Goal: Task Accomplishment & Management: Use online tool/utility

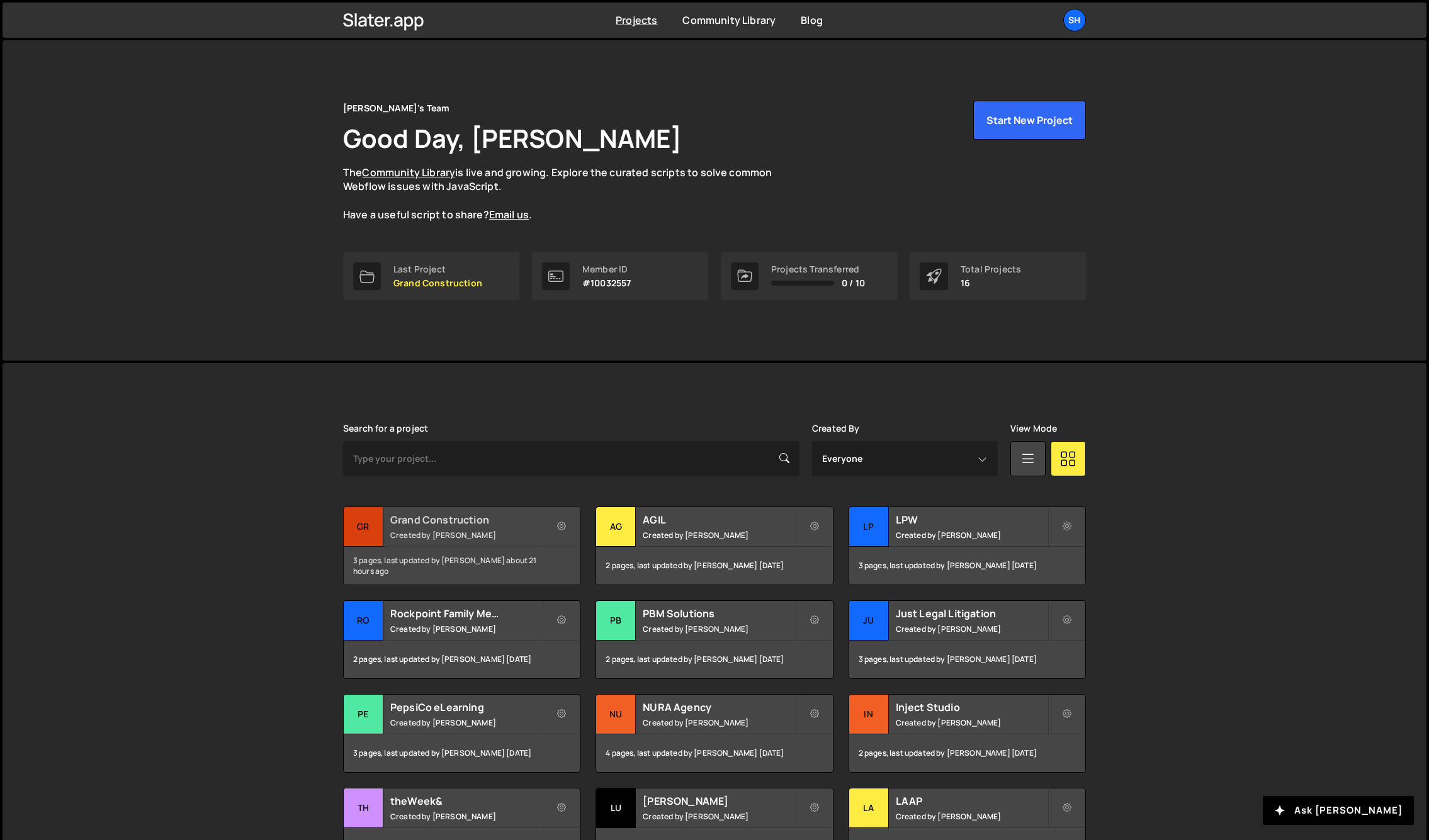
click at [377, 537] on div "Gr" at bounding box center [363, 527] width 39 height 39
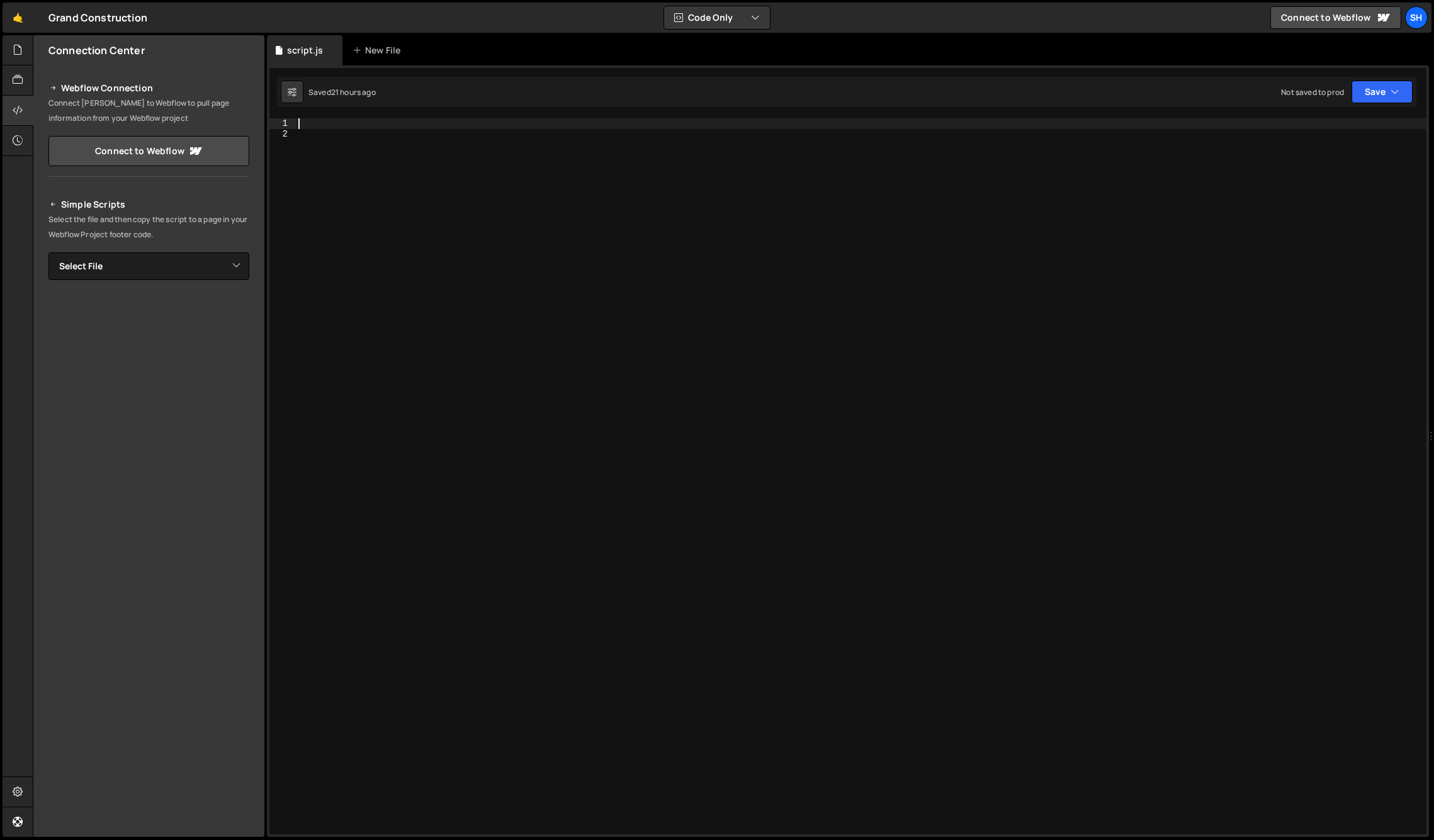
click at [327, 124] on div at bounding box center [861, 486] width 1131 height 737
paste textarea "});"
type textarea "});"
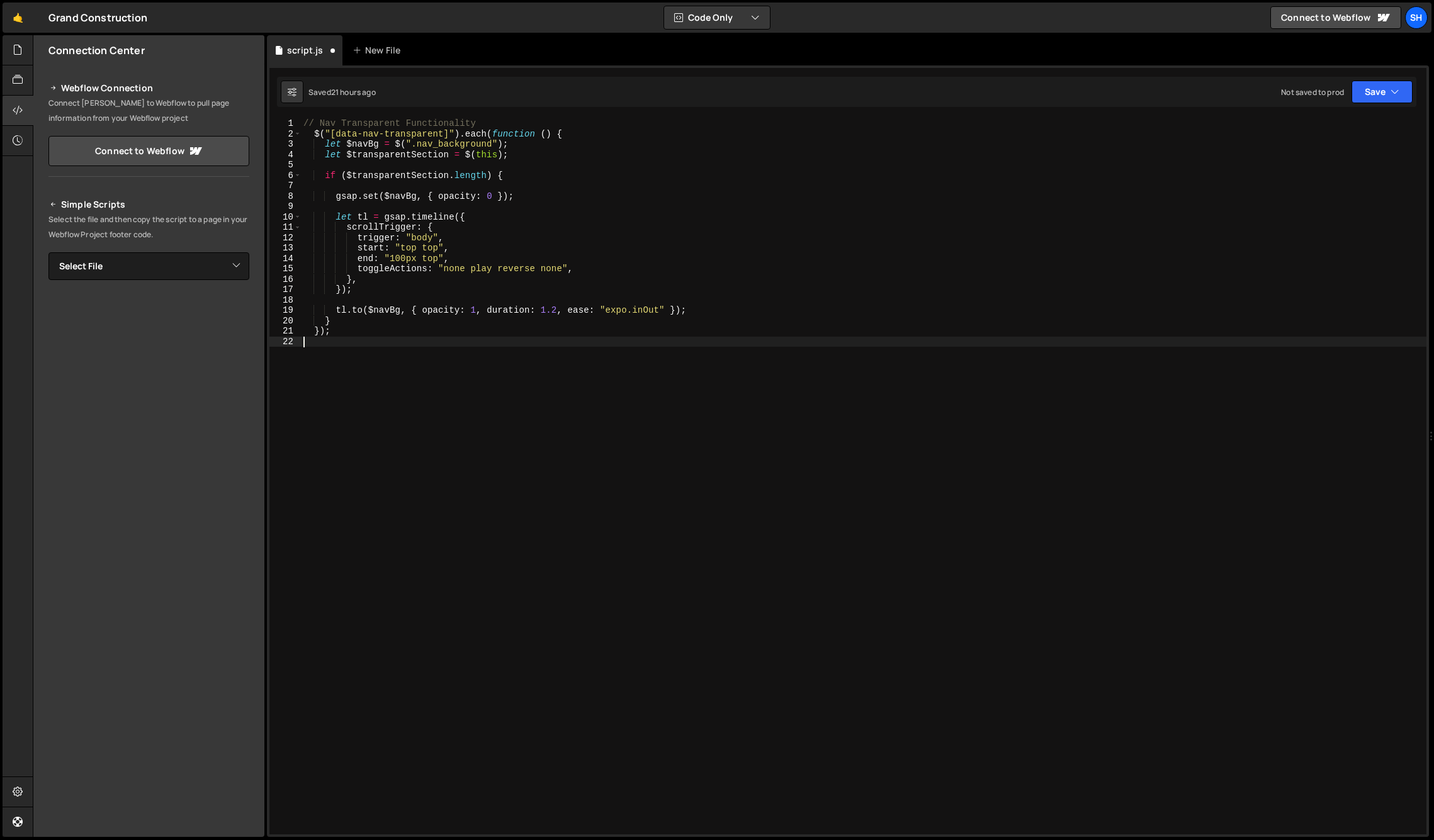
click at [415, 360] on div "// Nav Transparent Functionality $ ( "[data-nav-transparent]" ) . each ( functi…" at bounding box center [864, 486] width 1126 height 737
click at [350, 333] on div "// Nav Transparent Functionality $ ( "[data-nav-transparent]" ) . each ( functi…" at bounding box center [864, 486] width 1126 height 737
click at [435, 134] on div "// Nav Transparent Functionality $ ( "[data-nav-transparent]" ) . each ( functi…" at bounding box center [864, 486] width 1126 height 737
click at [512, 141] on div "// Nav Transparent Functionality $ ( "[data-nav-transparent='true']" ) . each (…" at bounding box center [864, 486] width 1126 height 737
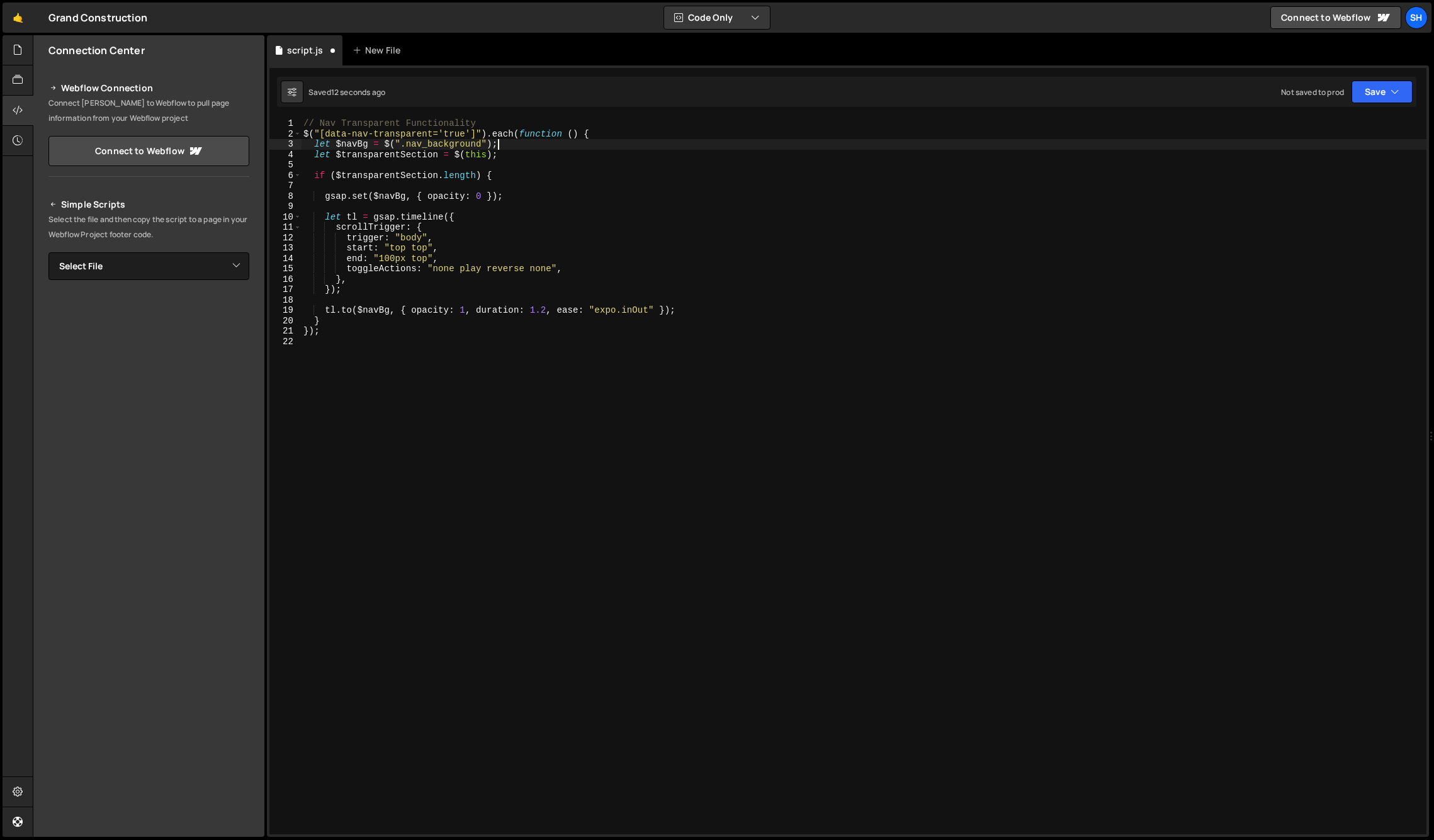
click at [599, 140] on div "// Nav Transparent Functionality $ ( "[data-nav-transparent='true']" ) . each (…" at bounding box center [864, 486] width 1126 height 737
click at [510, 145] on div "// Nav Transparent Functionality $ ( "[data-nav-transparent='true']" ) . each (…" at bounding box center [864, 486] width 1126 height 737
click at [504, 120] on div "// Nav Transparent Functionality $ ( "[data-nav-transparent='true']" ) . each (…" at bounding box center [864, 486] width 1126 height 737
type textarea "// Nav Transparent Functionality"
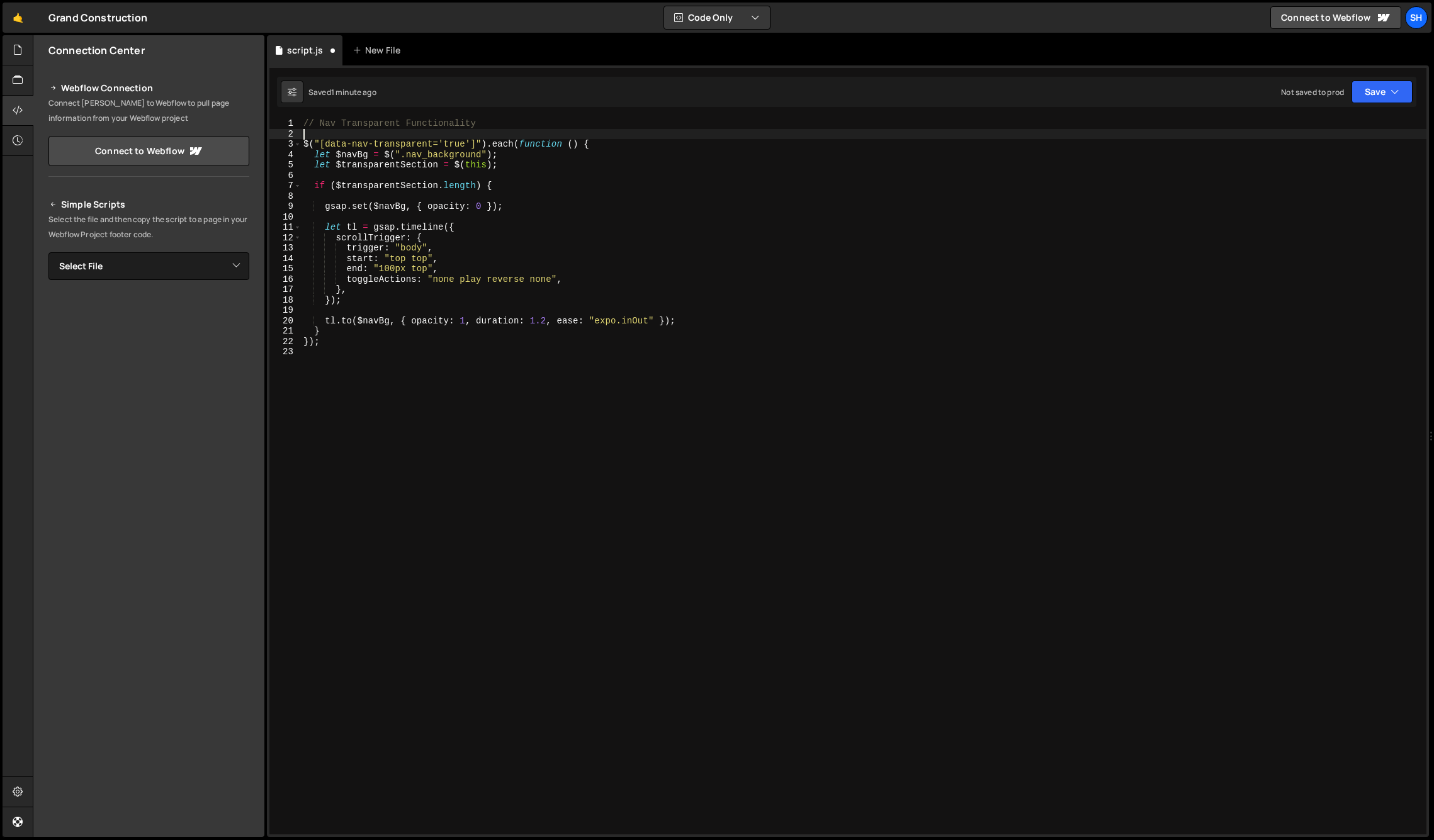
paste textarea "document.querySelectorAll(".hero_main_wrap").forEach((wrap) => {"
drag, startPoint x: 469, startPoint y: 145, endPoint x: 316, endPoint y: 144, distance: 153.0
click at [315, 144] on div "// Nav Transparent Functionality document . querySelectorAll ( ".hero_main_wrap…" at bounding box center [864, 486] width 1126 height 737
drag, startPoint x: 536, startPoint y: 133, endPoint x: 444, endPoint y: 133, distance: 92.0
click at [444, 133] on div "// Nav Transparent Functionality document . querySelectorAll ( ".hero_main_wrap…" at bounding box center [864, 486] width 1126 height 737
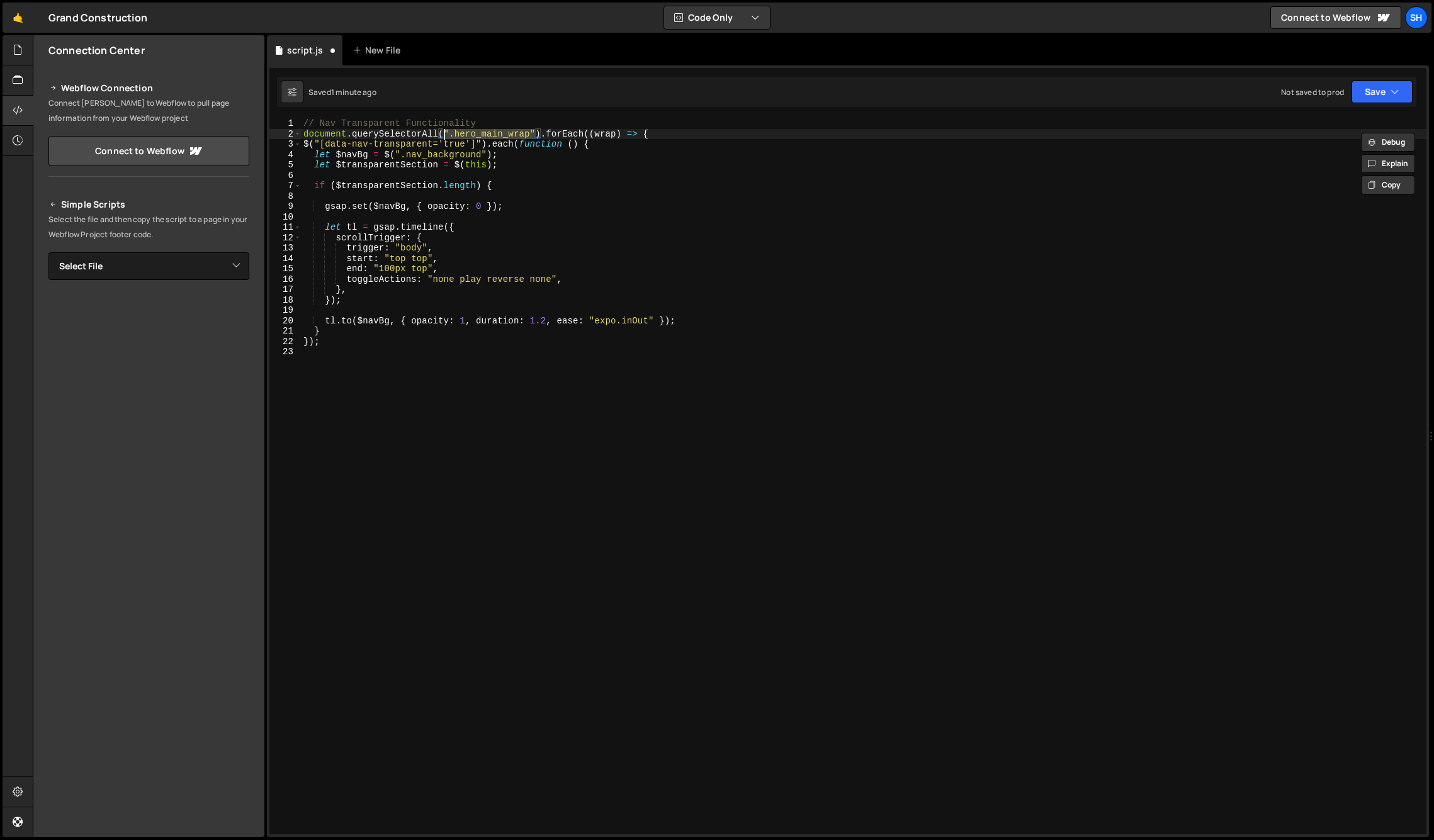
paste textarea "[data-nav-transparent='true']"
drag, startPoint x: 591, startPoint y: 145, endPoint x: 379, endPoint y: 147, distance: 212.0
click at [379, 147] on div "// Nav Transparent Functionality document . querySelectorAll ( "[data-nav-trans…" at bounding box center [864, 486] width 1126 height 737
type textarea "$("[data-nav-transparent='true']").each(function () {"
click at [595, 143] on div "// Nav Transparent Functionality document . querySelectorAll ( "[data-nav-trans…" at bounding box center [864, 476] width 1126 height 716
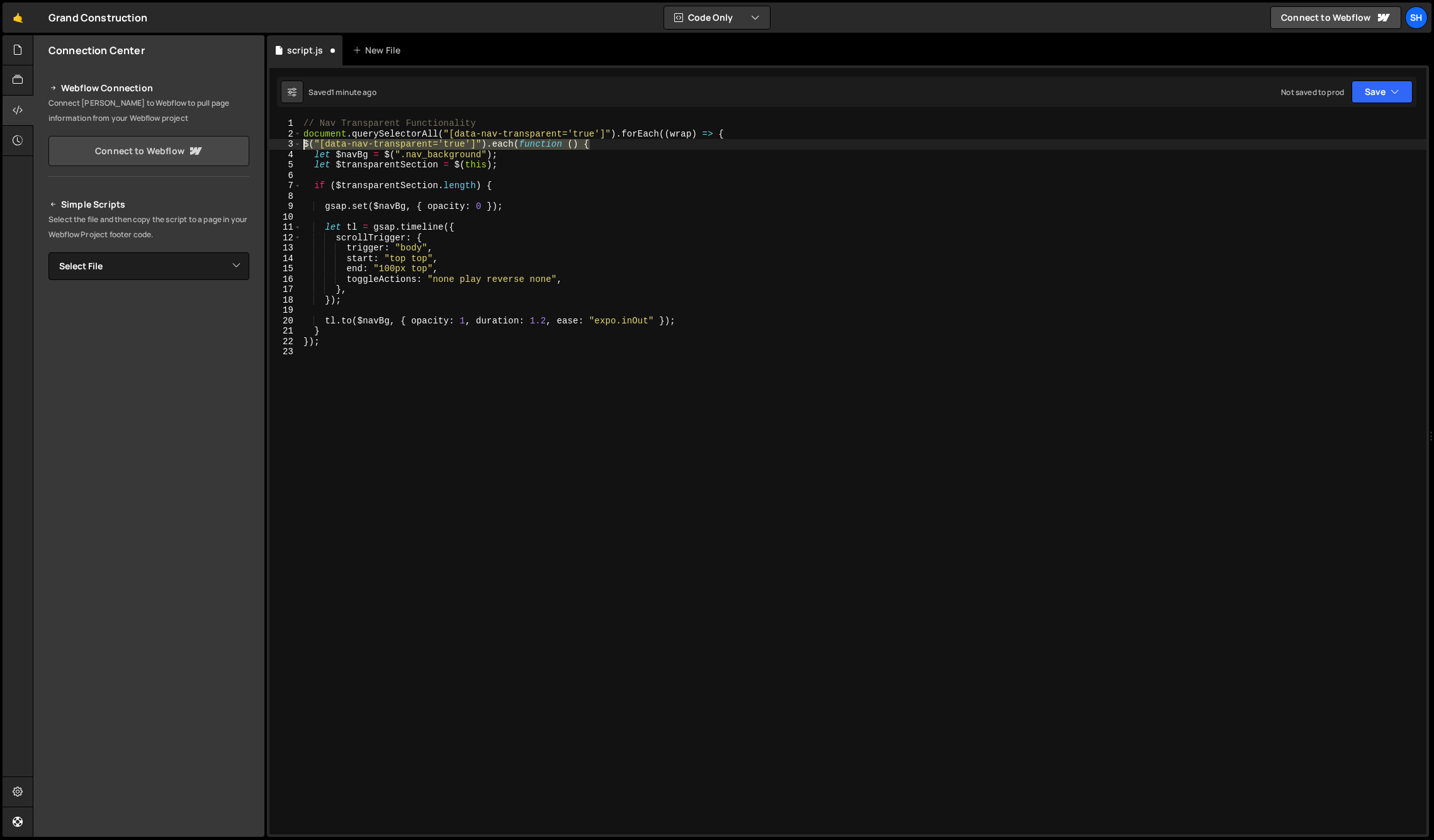
drag, startPoint x: 561, startPoint y: 147, endPoint x: 247, endPoint y: 147, distance: 314.0
click at [247, 147] on div "Files New File Javascript files 0 backup.js 0 0 cleanup.js 0 0 script.js 0" at bounding box center [733, 436] width 1401 height 803
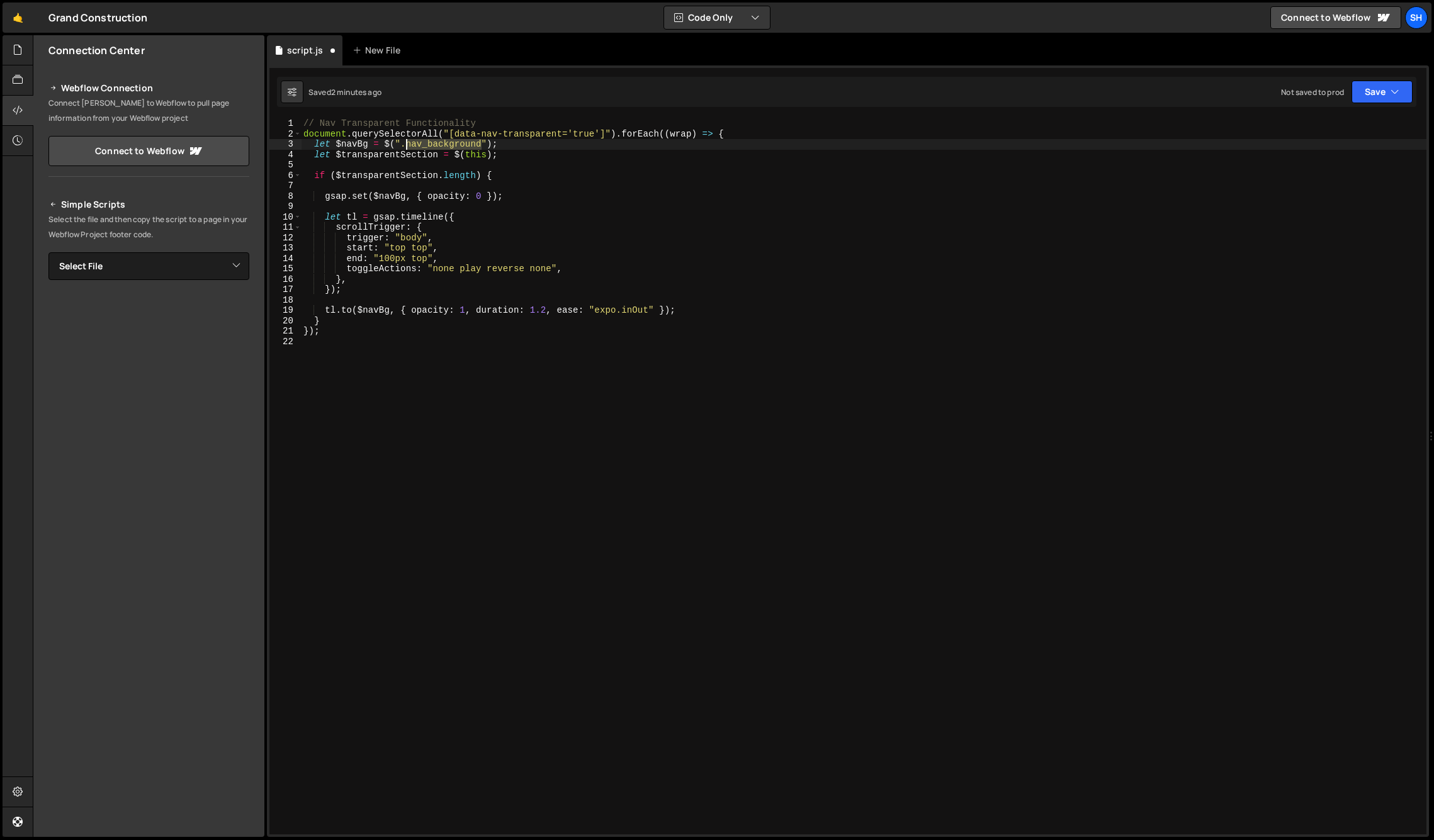
drag, startPoint x: 481, startPoint y: 144, endPoint x: 407, endPoint y: 143, distance: 74.0
click at [407, 143] on div "// Nav Transparent Functionality document . querySelectorAll ( "[data-nav-trans…" at bounding box center [864, 486] width 1126 height 737
paste textarea "desktop_wrap"
paste textarea "nav_desktop_wrap"
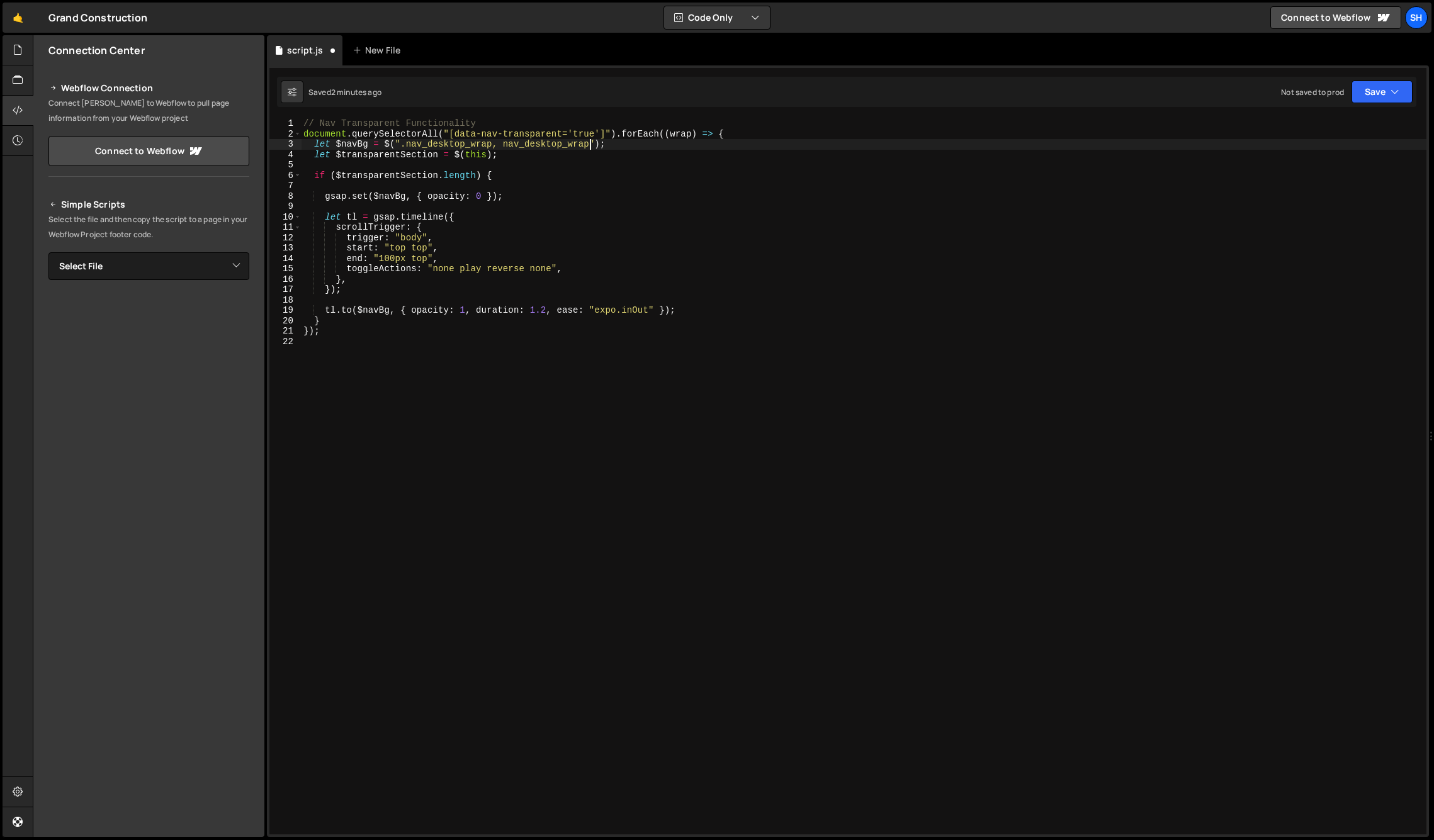
click at [562, 147] on div "// Nav Transparent Functionality document . querySelectorAll ( "[data-nav-trans…" at bounding box center [864, 486] width 1126 height 737
click at [608, 142] on div "// Nav Transparent Functionality document . querySelectorAll ( "[data-nav-trans…" at bounding box center [864, 486] width 1126 height 737
drag, startPoint x: 366, startPoint y: 145, endPoint x: 333, endPoint y: 145, distance: 33.0
click at [333, 145] on div "// Nav Transparent Functionality document . querySelectorAll ( "[data-nav-trans…" at bounding box center [864, 486] width 1126 height 737
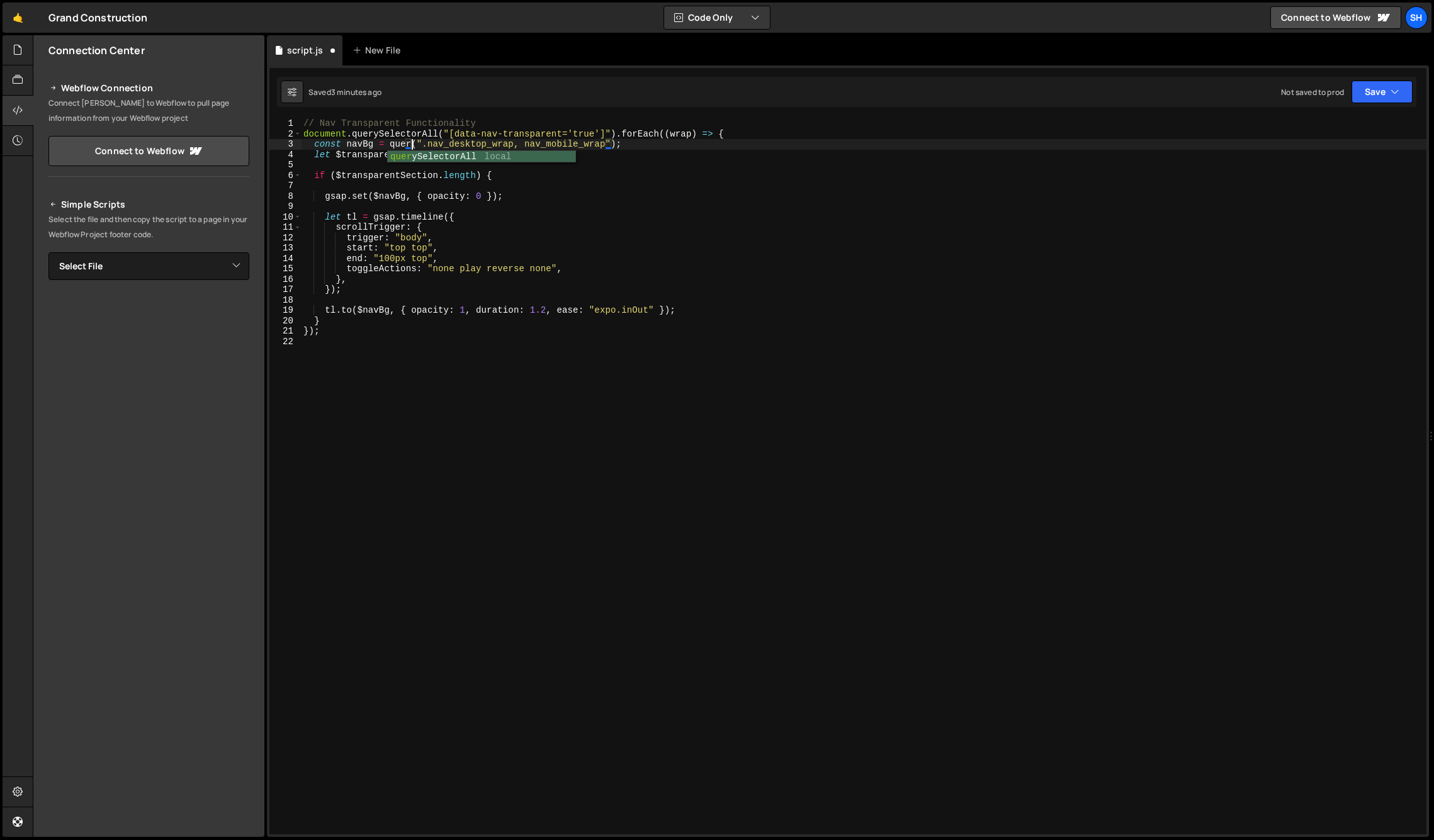
scroll to position [0, 7]
click at [690, 141] on div "// Nav Transparent Functionality document . querySelectorAll ( "[data-nav-trans…" at bounding box center [864, 486] width 1126 height 737
drag, startPoint x: 505, startPoint y: 156, endPoint x: 314, endPoint y: 154, distance: 191.0
click at [316, 155] on div "// Nav Transparent Functionality document . querySelectorAll ( "[data-nav-trans…" at bounding box center [864, 486] width 1126 height 737
type textarea "let $transparentSection = $(this);"
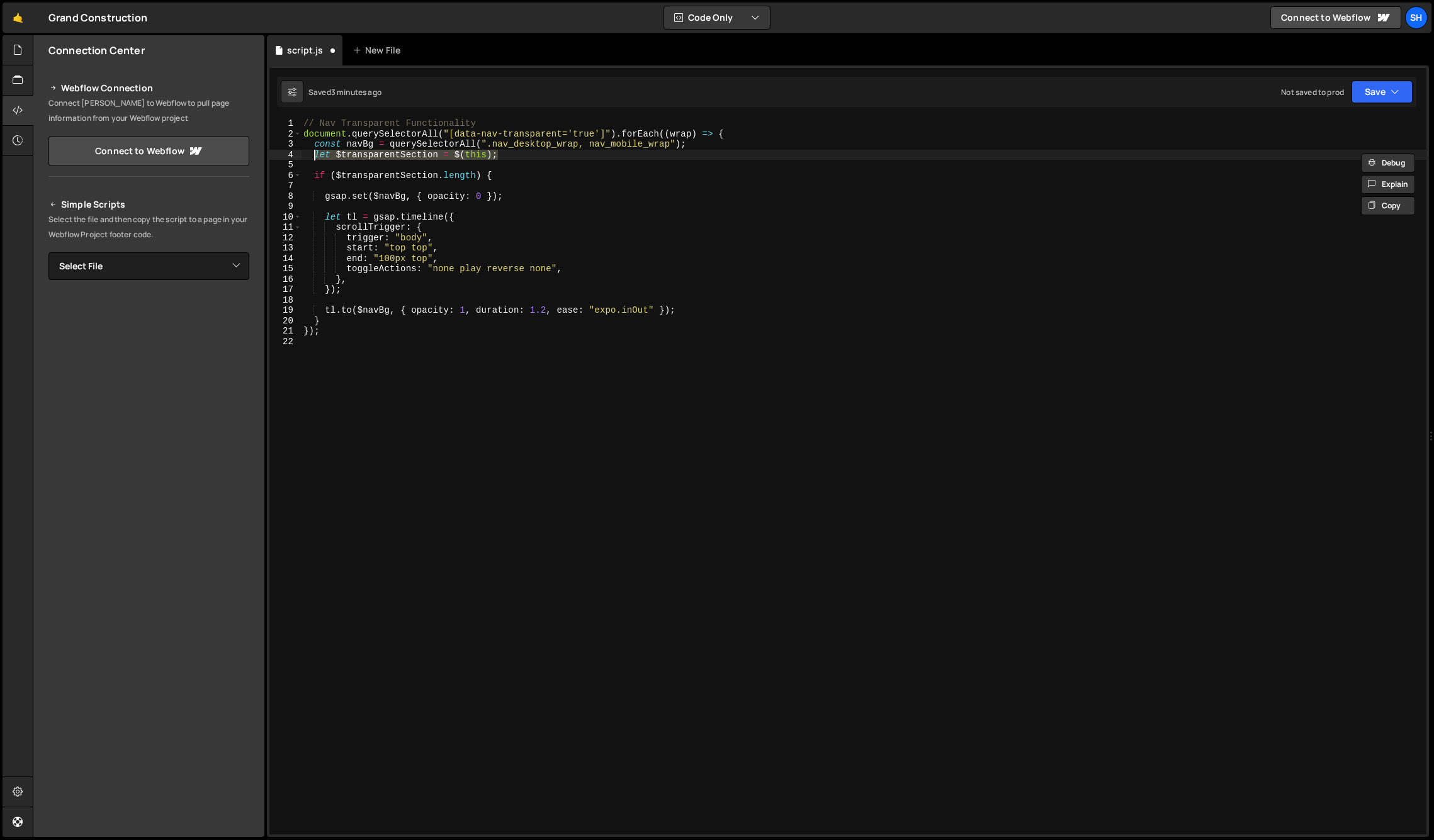
scroll to position [0, 0]
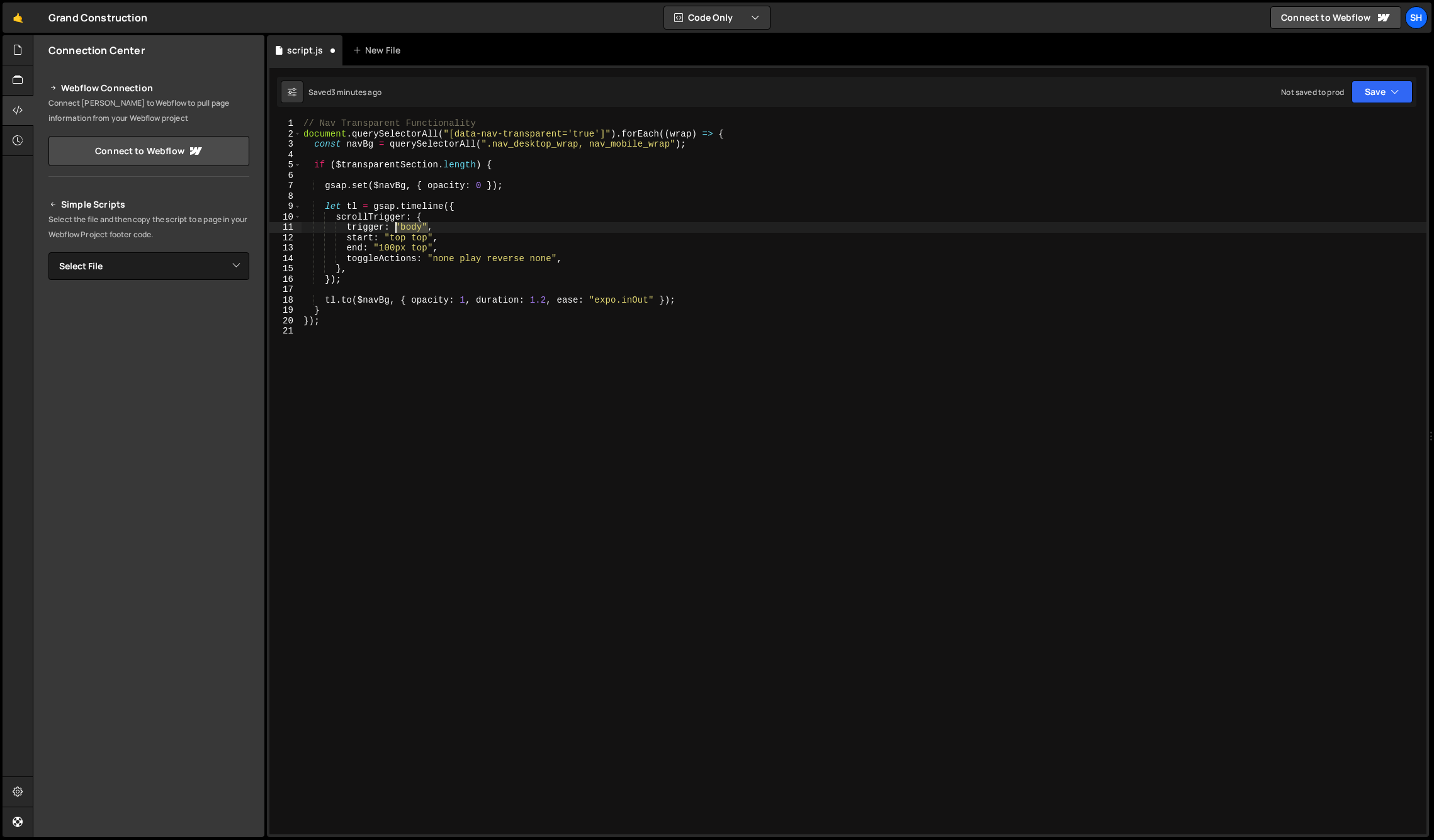
drag, startPoint x: 426, startPoint y: 225, endPoint x: 395, endPoint y: 225, distance: 31.0
click at [395, 225] on div "// Nav Transparent Functionality document . querySelectorAll ( "[data-nav-trans…" at bounding box center [864, 486] width 1126 height 737
click at [430, 227] on div "// Nav Transparent Functionality document . querySelectorAll ( "[data-nav-trans…" at bounding box center [864, 486] width 1126 height 737
click at [377, 184] on div "// Nav Transparent Functionality document . querySelectorAll ( "[data-nav-trans…" at bounding box center [864, 486] width 1126 height 737
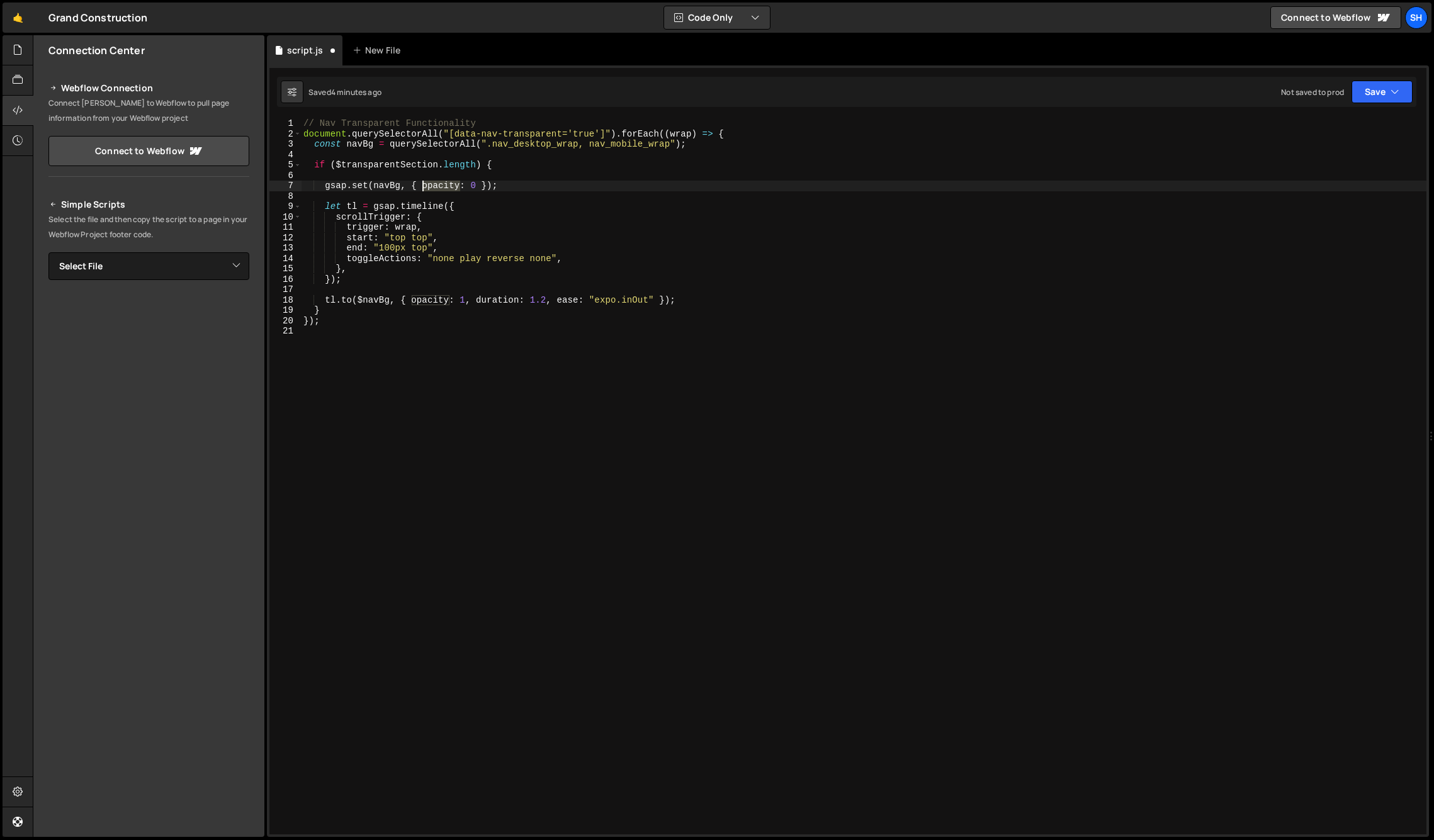
drag, startPoint x: 458, startPoint y: 184, endPoint x: 421, endPoint y: 184, distance: 37.0
click at [421, 184] on div "// Nav Transparent Functionality document . querySelectorAll ( "[data-nav-trans…" at bounding box center [864, 486] width 1126 height 737
click at [619, 187] on div "// Nav Transparent Functionality document . querySelectorAll ( "[data-nav-trans…" at bounding box center [864, 486] width 1126 height 737
drag, startPoint x: 437, startPoint y: 164, endPoint x: 337, endPoint y: 164, distance: 100.0
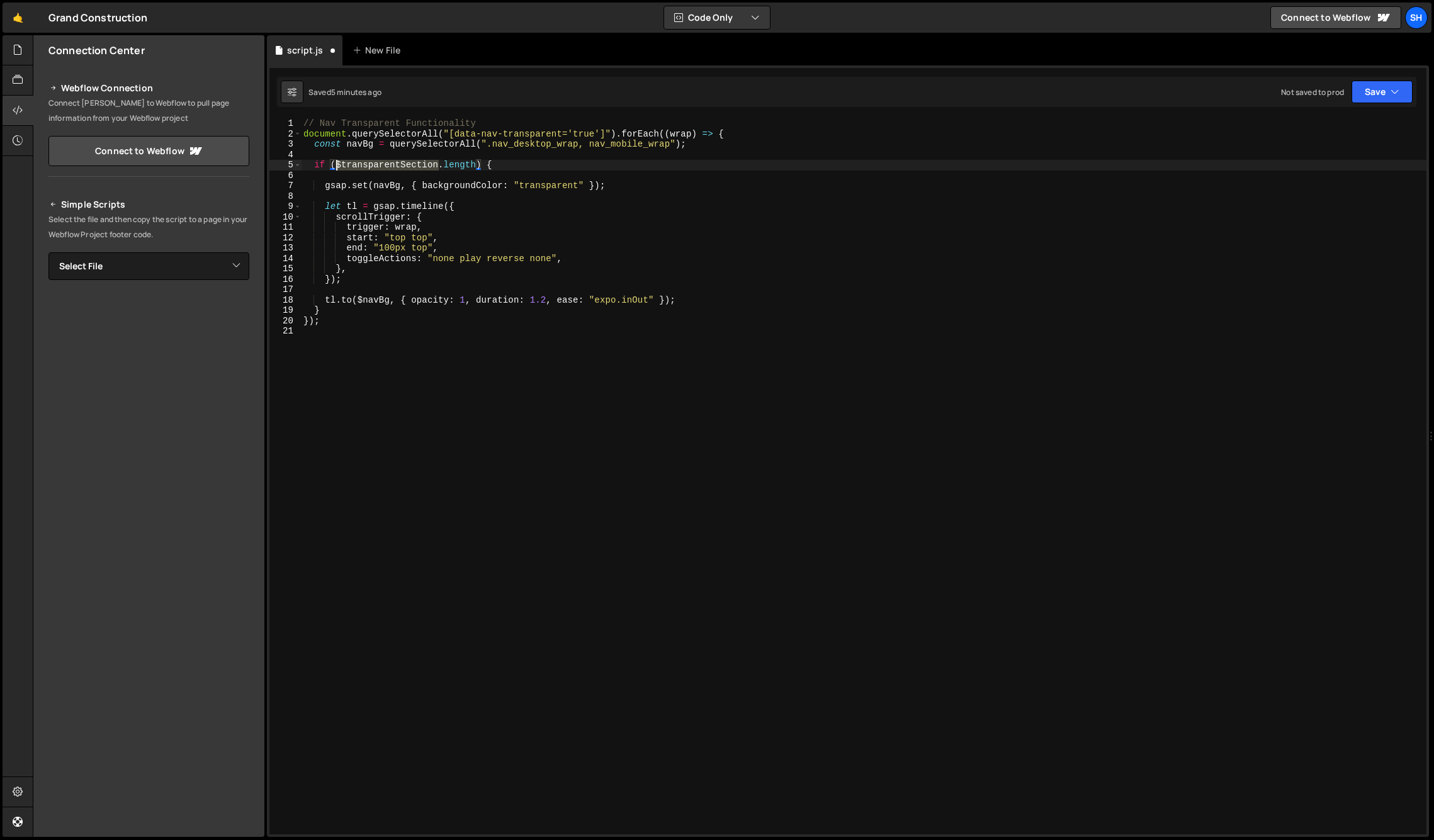
click at [336, 165] on div "// Nav Transparent Functionality document . querySelectorAll ( "[data-nav-trans…" at bounding box center [864, 486] width 1126 height 737
click at [451, 166] on div "// Nav Transparent Functionality document . querySelectorAll ( "[data-nav-trans…" at bounding box center [864, 486] width 1126 height 737
click at [362, 299] on div "// Nav Transparent Functionality document . querySelectorAll ( "[data-nav-trans…" at bounding box center [864, 486] width 1126 height 737
drag, startPoint x: 445, startPoint y: 300, endPoint x: 407, endPoint y: 301, distance: 38.0
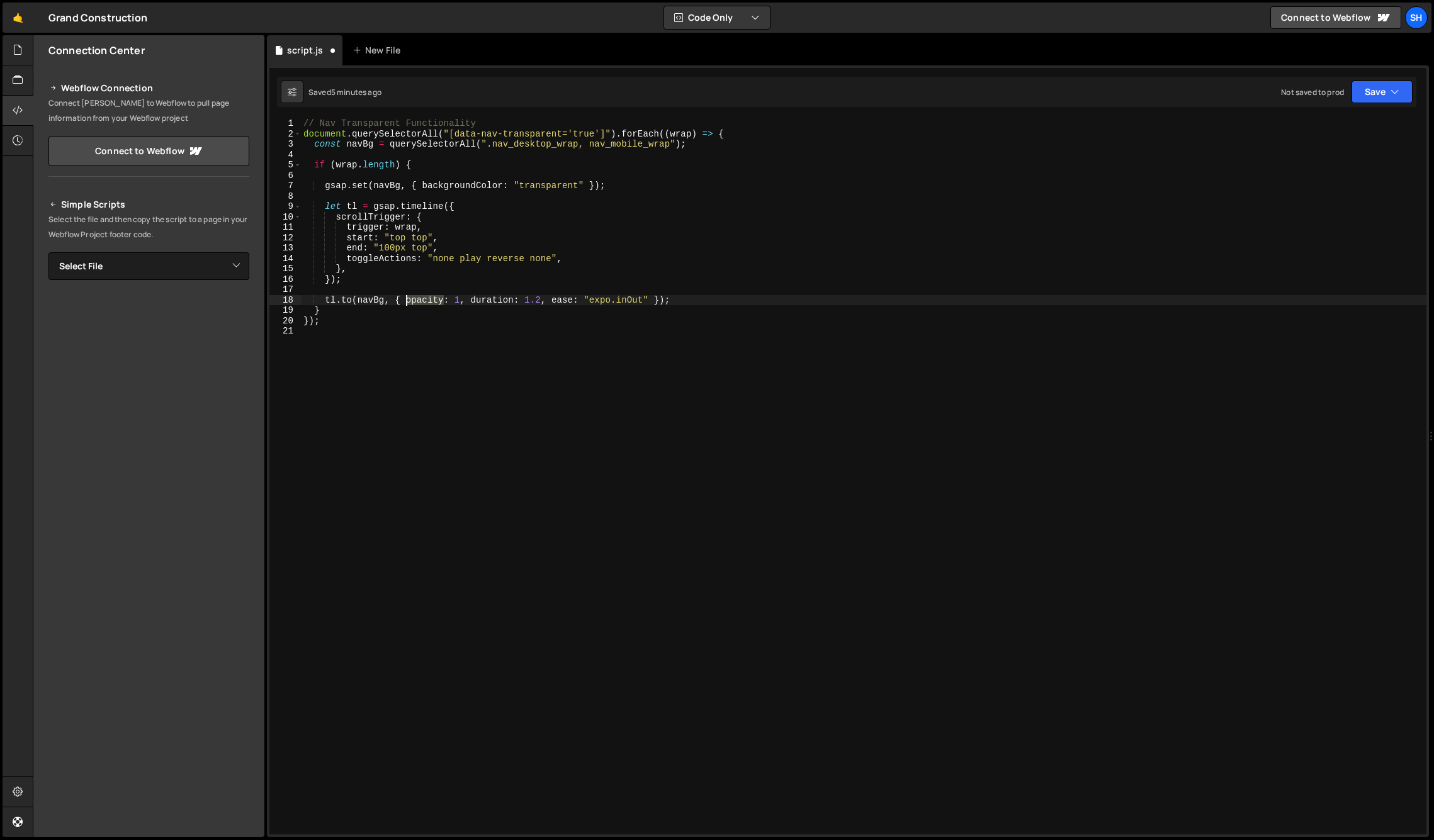
click at [407, 301] on div "// Nav Transparent Functionality document . querySelectorAll ( "[data-nav-trans…" at bounding box center [864, 486] width 1126 height 737
click at [674, 302] on div "// Nav Transparent Functionality document . querySelectorAll ( "[data-nav-trans…" at bounding box center [864, 486] width 1126 height 737
drag, startPoint x: 504, startPoint y: 187, endPoint x: 426, endPoint y: 182, distance: 78.2
click at [422, 185] on div "// Nav Transparent Functionality document . querySelectorAll ( "[data-nav-trans…" at bounding box center [864, 486] width 1126 height 737
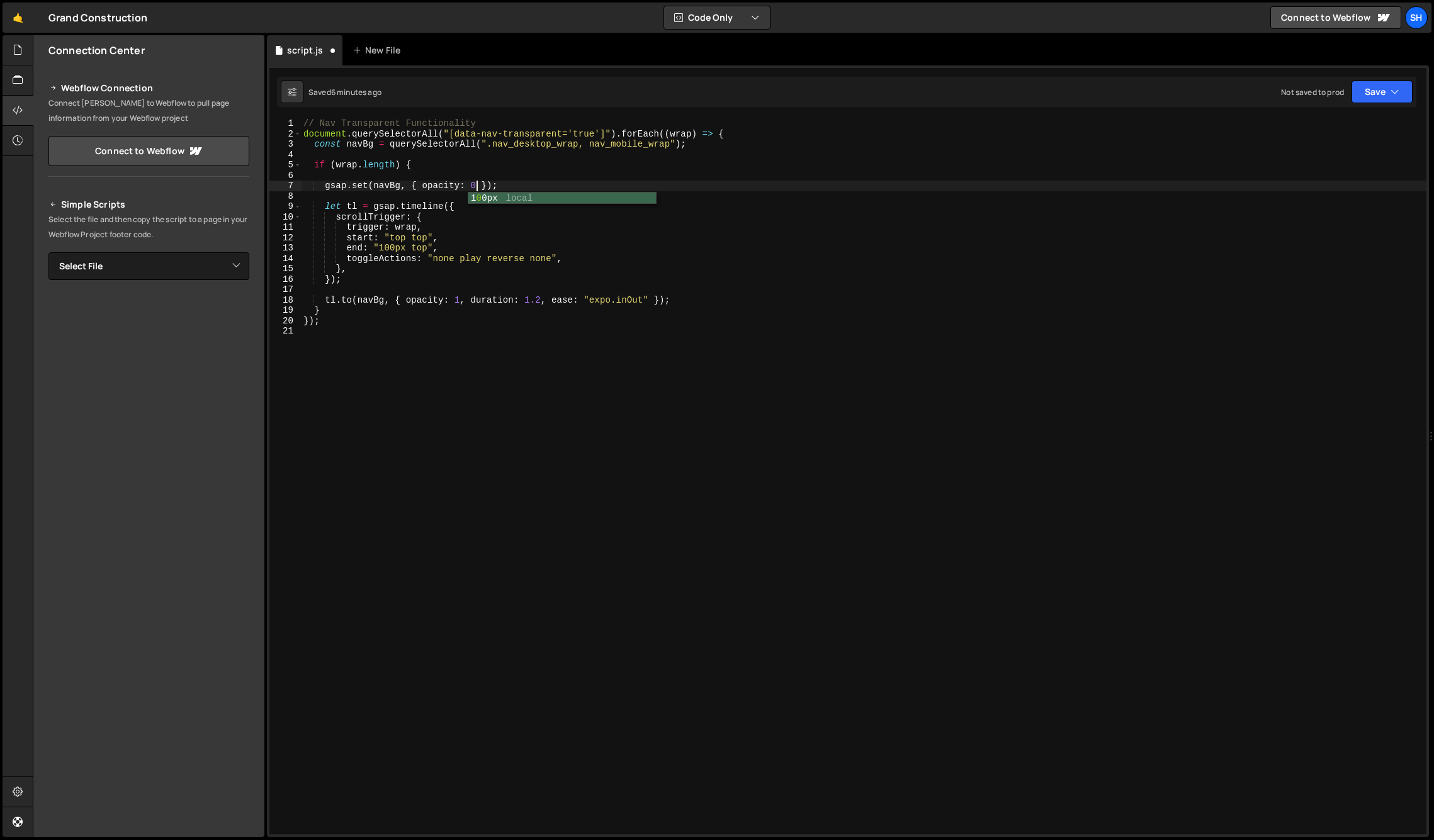
click at [506, 187] on div "// Nav Transparent Functionality document . querySelectorAll ( "[data-nav-trans…" at bounding box center [864, 486] width 1126 height 737
drag, startPoint x: 672, startPoint y: 143, endPoint x: 493, endPoint y: 145, distance: 179.0
click at [493, 145] on div "// Nav Transparent Functionality document . querySelectorAll ( "[data-nav-trans…" at bounding box center [864, 486] width 1126 height 737
click at [562, 257] on div "// Nav Transparent Functionality document . querySelectorAll ( "[data-nav-trans…" at bounding box center [864, 486] width 1126 height 737
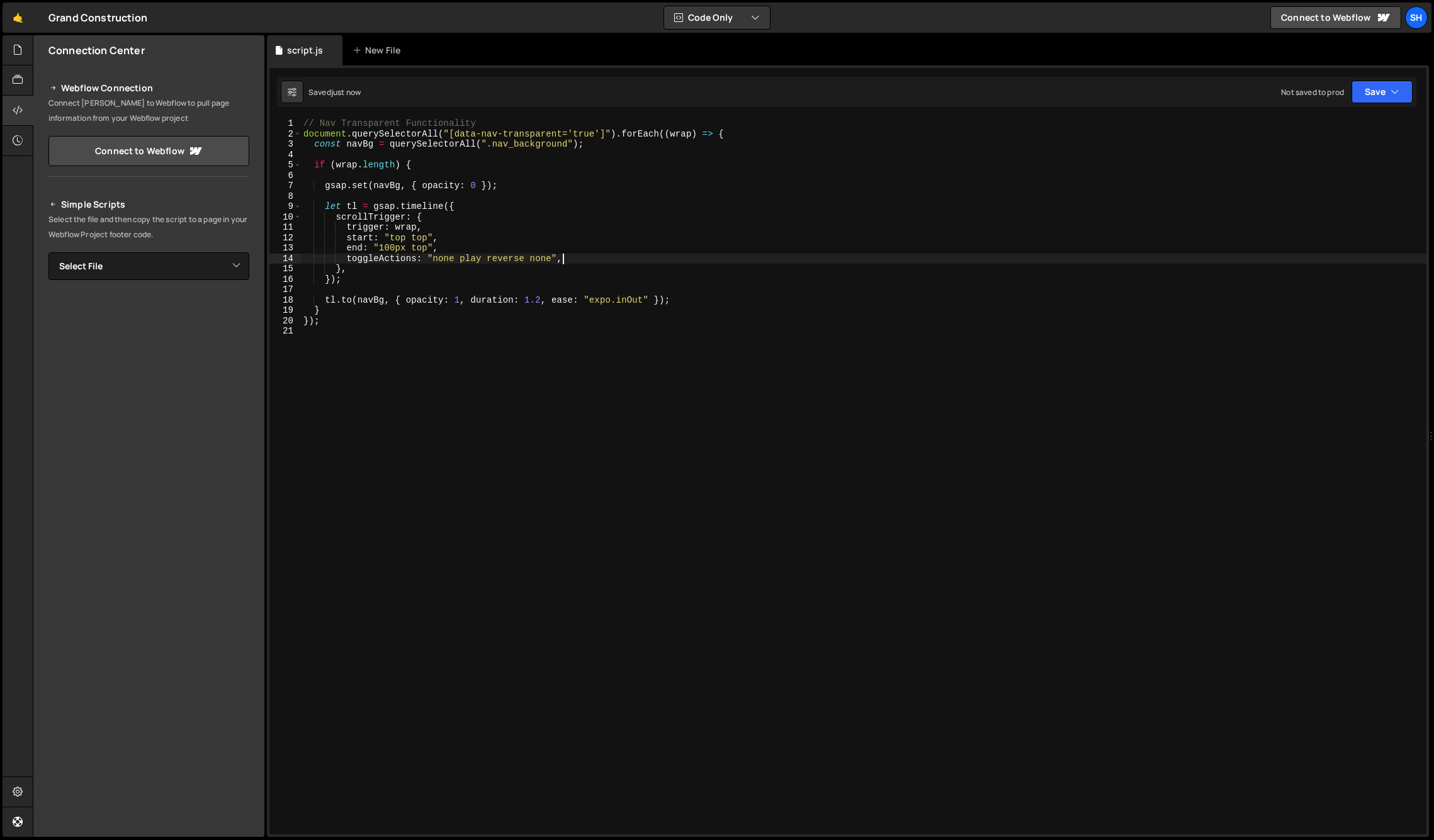
type textarea "toggleActions: "none play reverse none","
click at [175, 617] on div "Connection Center Webflow Connection Connect [PERSON_NAME] to Webflow to pull p…" at bounding box center [149, 436] width 231 height 802
click at [390, 143] on div "// Nav Transparent Functionality document . querySelectorAll ( "[data-nav-trans…" at bounding box center [864, 486] width 1126 height 737
drag, startPoint x: 586, startPoint y: 144, endPoint x: 314, endPoint y: 143, distance: 272.0
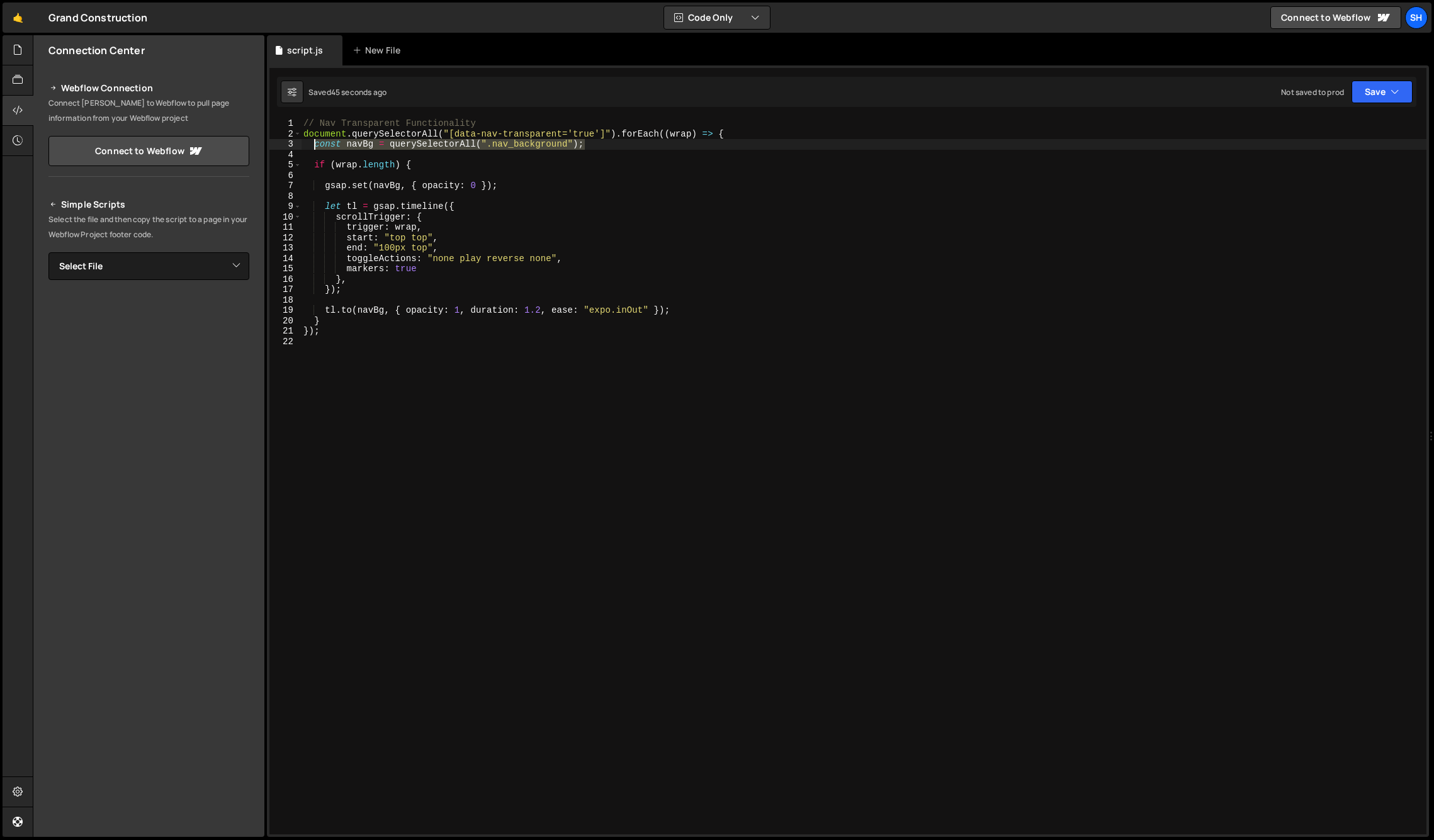
click at [314, 143] on div "// Nav Transparent Functionality document . querySelectorAll ( "[data-nav-trans…" at bounding box center [864, 486] width 1126 height 737
click at [389, 309] on div "// Nav Transparent Functionality document . querySelectorAll ( "[data-nav-trans…" at bounding box center [864, 486] width 1126 height 737
click at [599, 204] on div "// Nav Transparent Functionality document . querySelectorAll ( "[data-nav-trans…" at bounding box center [864, 486] width 1126 height 737
drag, startPoint x: 213, startPoint y: 587, endPoint x: 376, endPoint y: 517, distance: 177.4
click at [224, 581] on div "Connection Center Webflow Connection Connect [PERSON_NAME] to Webflow to pull p…" at bounding box center [149, 436] width 231 height 802
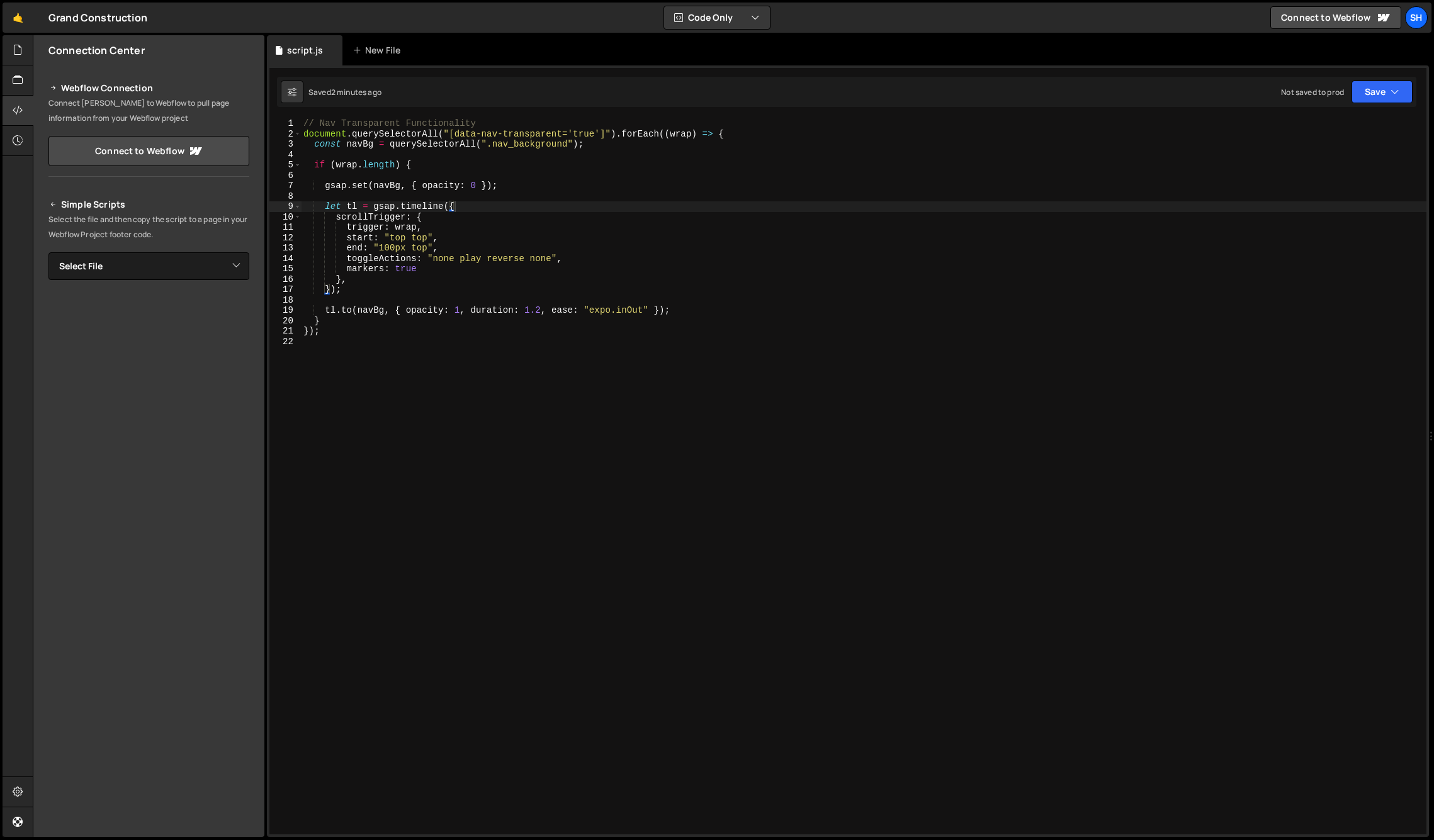
click at [500, 187] on div "// Nav Transparent Functionality document . querySelectorAll ( "[data-nav-trans…" at bounding box center [864, 486] width 1126 height 737
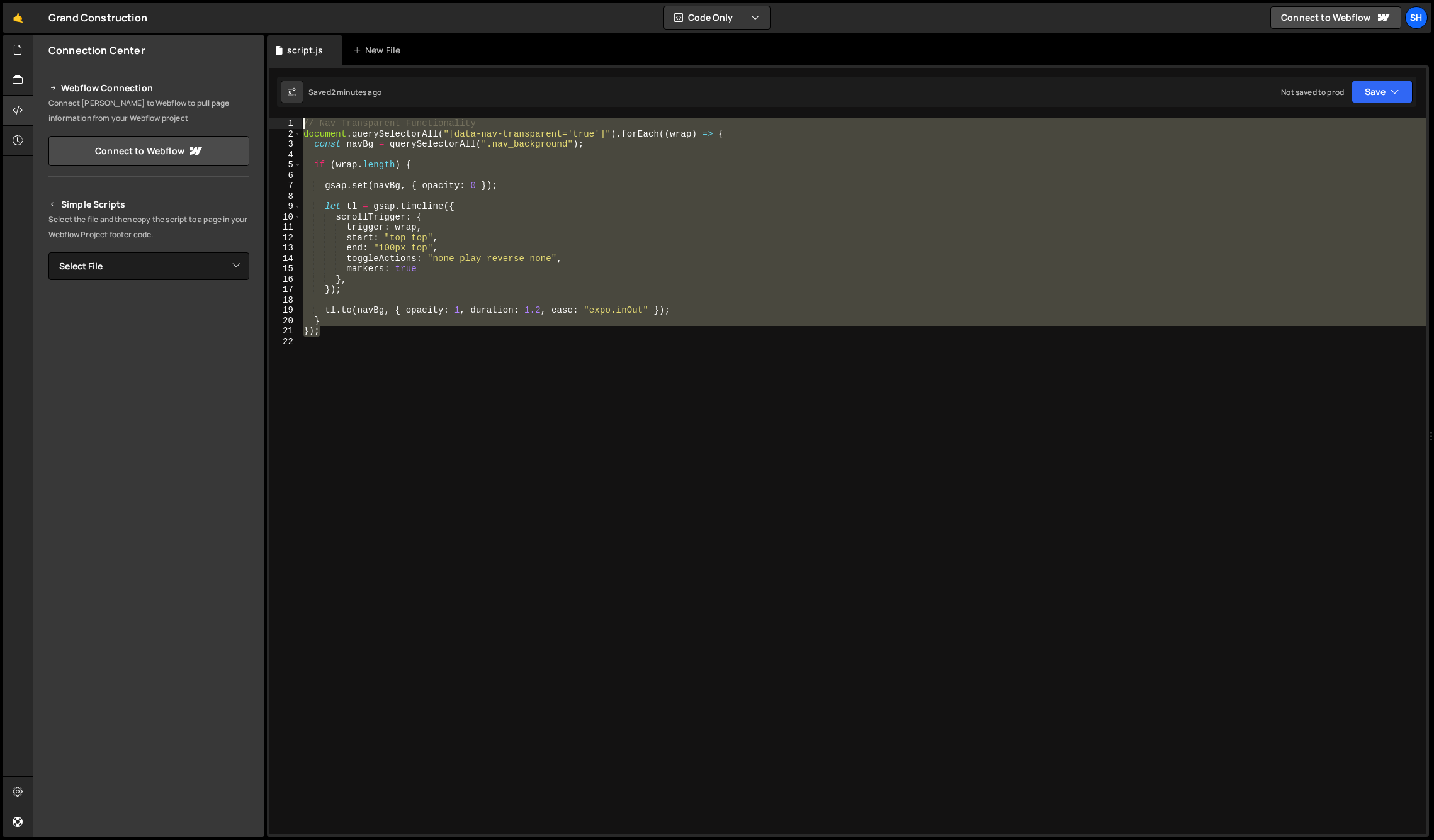
drag, startPoint x: 323, startPoint y: 332, endPoint x: 289, endPoint y: 128, distance: 206.8
click at [289, 128] on div "gsap.set([PERSON_NAME], { opacity: 0 }); 1 2 3 4 5 6 7 8 9 10 11 12 13 14 15 16…" at bounding box center [849, 476] width 1158 height 716
type textarea "// Nav Transparent Functionality document.querySelectorAll("[data-nav-transpare…"
click at [97, 612] on div "Connection Center Webflow Connection Connect [PERSON_NAME] to Webflow to pull p…" at bounding box center [149, 436] width 231 height 802
click at [404, 367] on div "// Nav Transparent Functionality document . querySelectorAll ( "[data-nav-trans…" at bounding box center [864, 486] width 1126 height 737
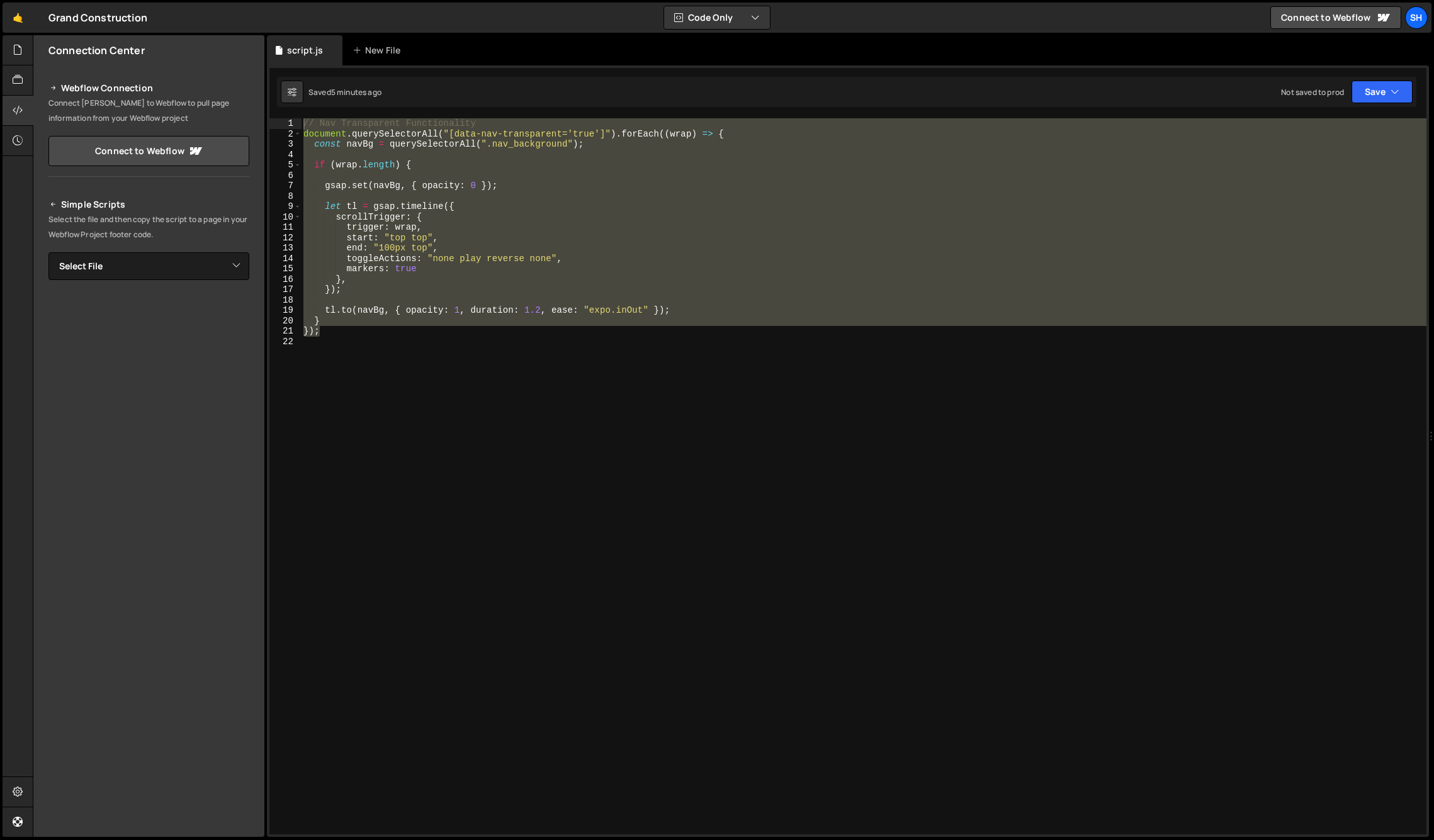
scroll to position [0, 0]
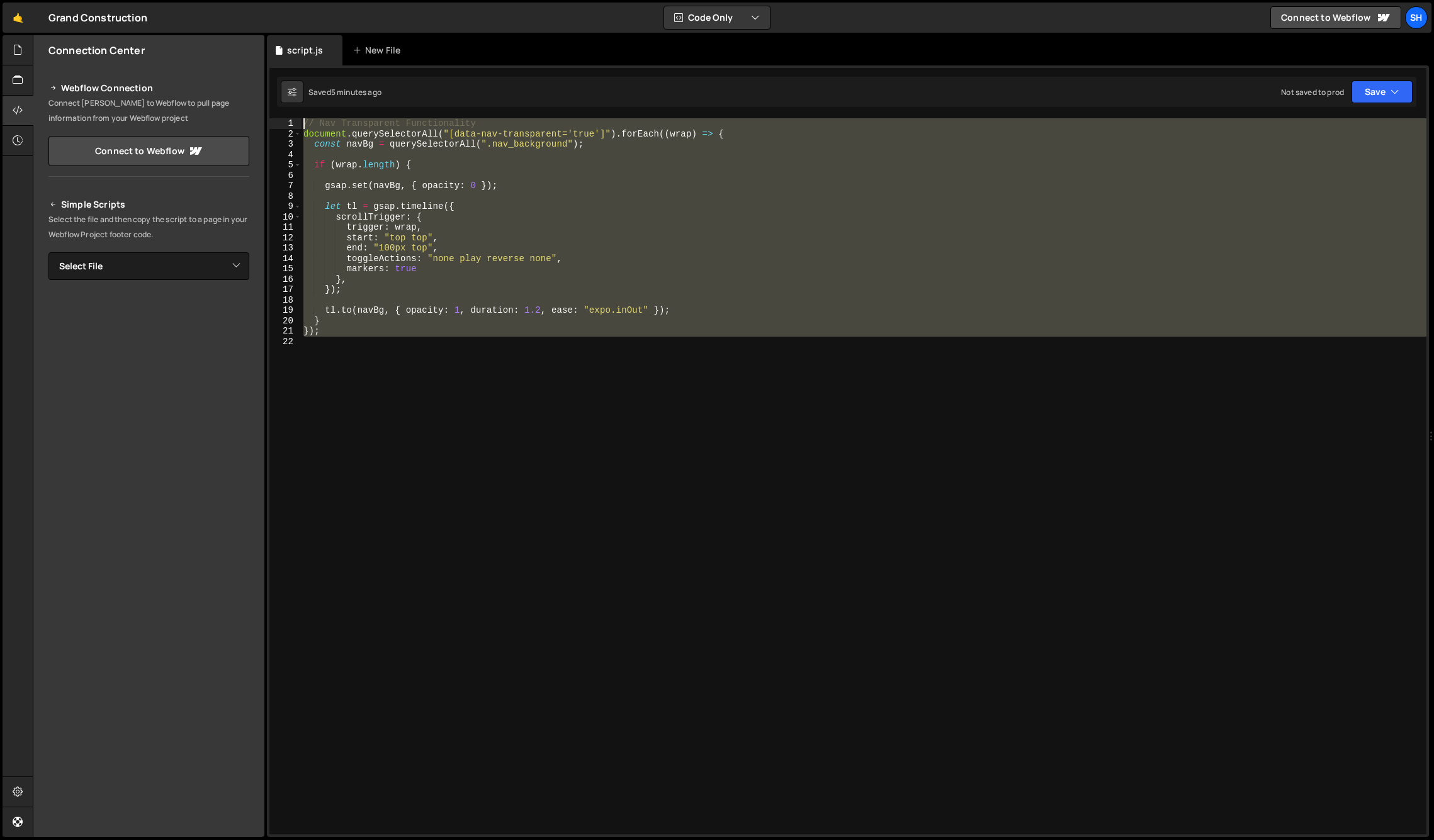
drag, startPoint x: 336, startPoint y: 333, endPoint x: 296, endPoint y: 116, distance: 220.7
click at [296, 116] on div "1 2 3 4 5 6 7 8 9 10 11 12 13 14 15 16 17 18 19 20 21 22 // Nav Transparent Fun…" at bounding box center [848, 451] width 1162 height 772
type textarea "// Nav Transparent Functionality document.querySelectorAll("[data-nav-transpare…"
paste textarea
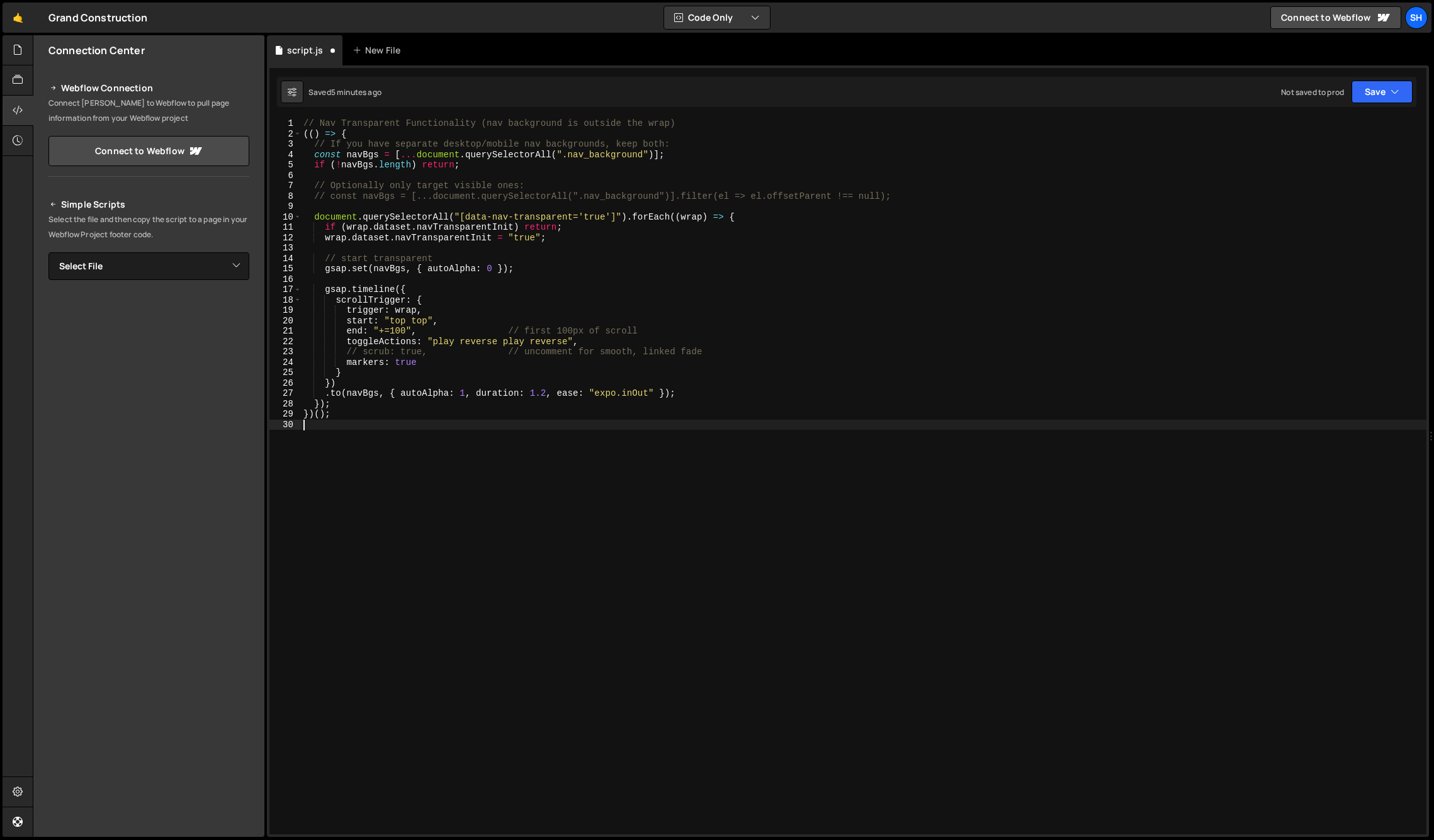
click at [399, 568] on div "// Nav Transparent Functionality (nav background is outside the wrap) (( ) => {…" at bounding box center [864, 486] width 1126 height 737
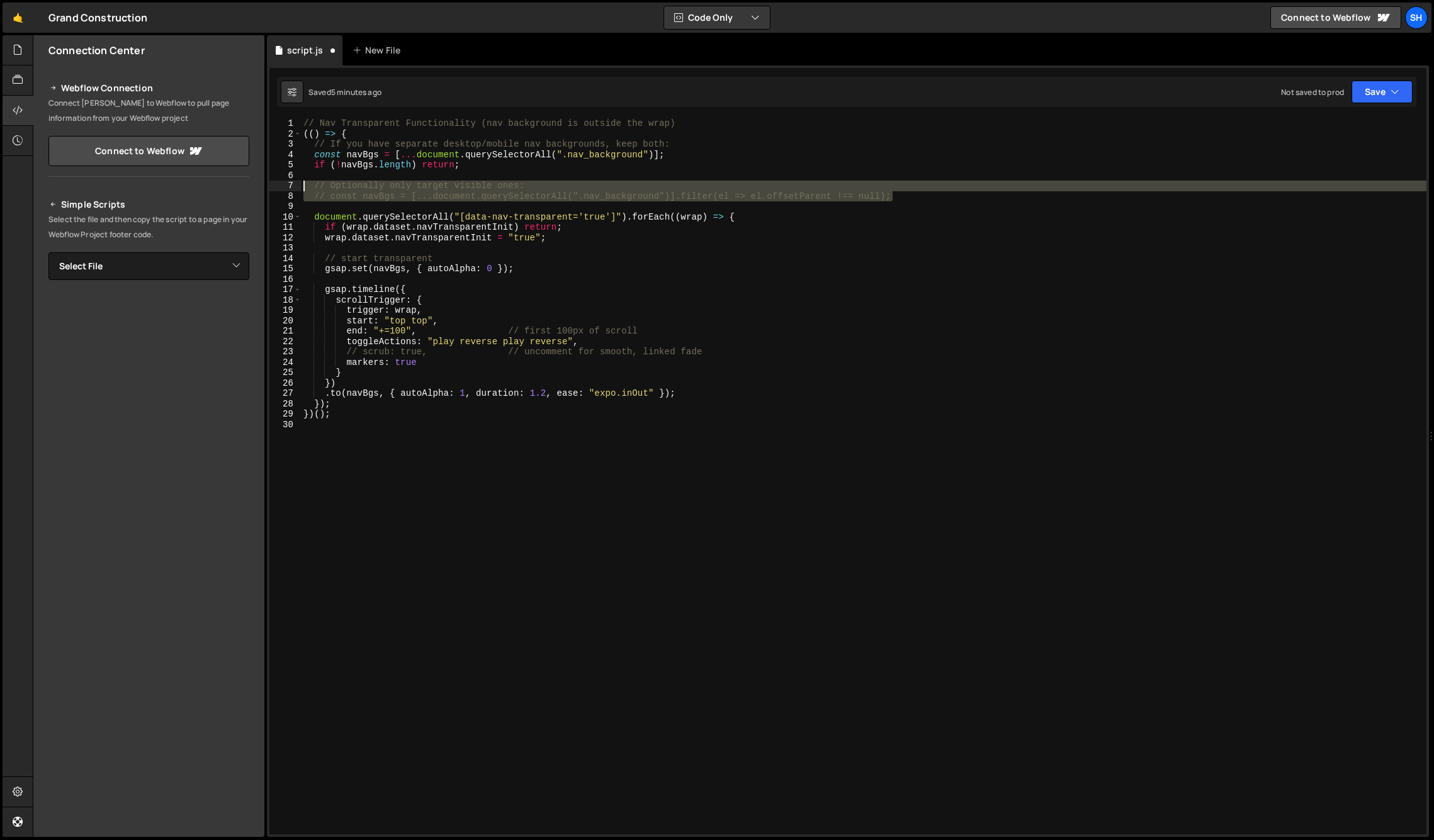
drag, startPoint x: 836, startPoint y: 198, endPoint x: 286, endPoint y: 175, distance: 550.5
click at [284, 177] on div "1 2 3 4 5 6 7 8 9 10 11 12 13 14 15 16 17 18 19 20 21 22 23 24 25 26 27 28 29 3…" at bounding box center [849, 476] width 1158 height 716
type textarea "// Optionally only target visible ones:"
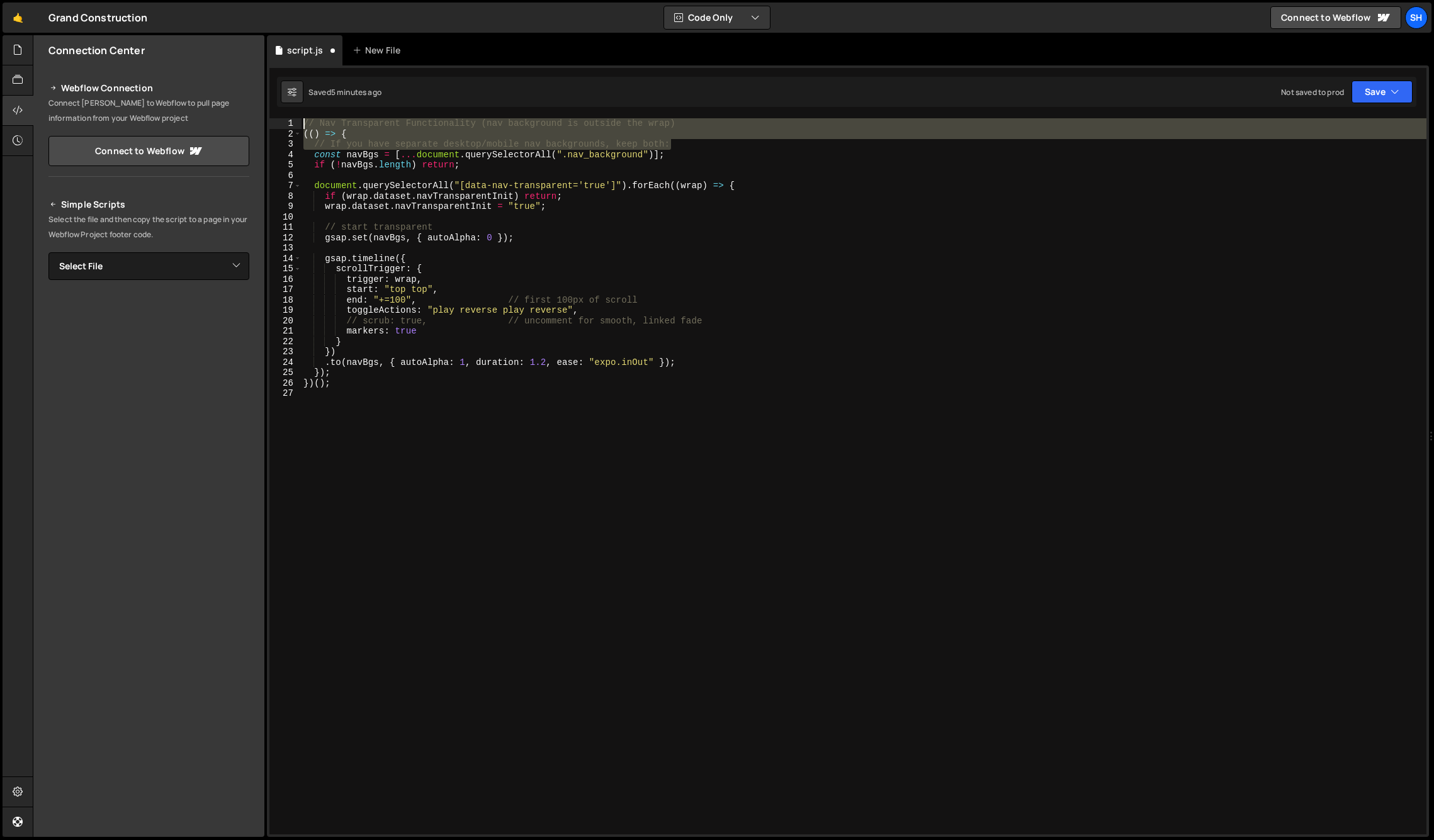
drag, startPoint x: 671, startPoint y: 146, endPoint x: 299, endPoint y: 127, distance: 372.5
click at [299, 127] on div "if (!navBgs.length) return; 1 2 3 4 5 6 7 8 9 10 11 12 13 14 15 16 17 18 19 20 …" at bounding box center [849, 476] width 1158 height 716
click at [405, 131] on div "// Nav Transparent Functionality (nav background is outside the wrap) (( ) => {…" at bounding box center [864, 476] width 1126 height 716
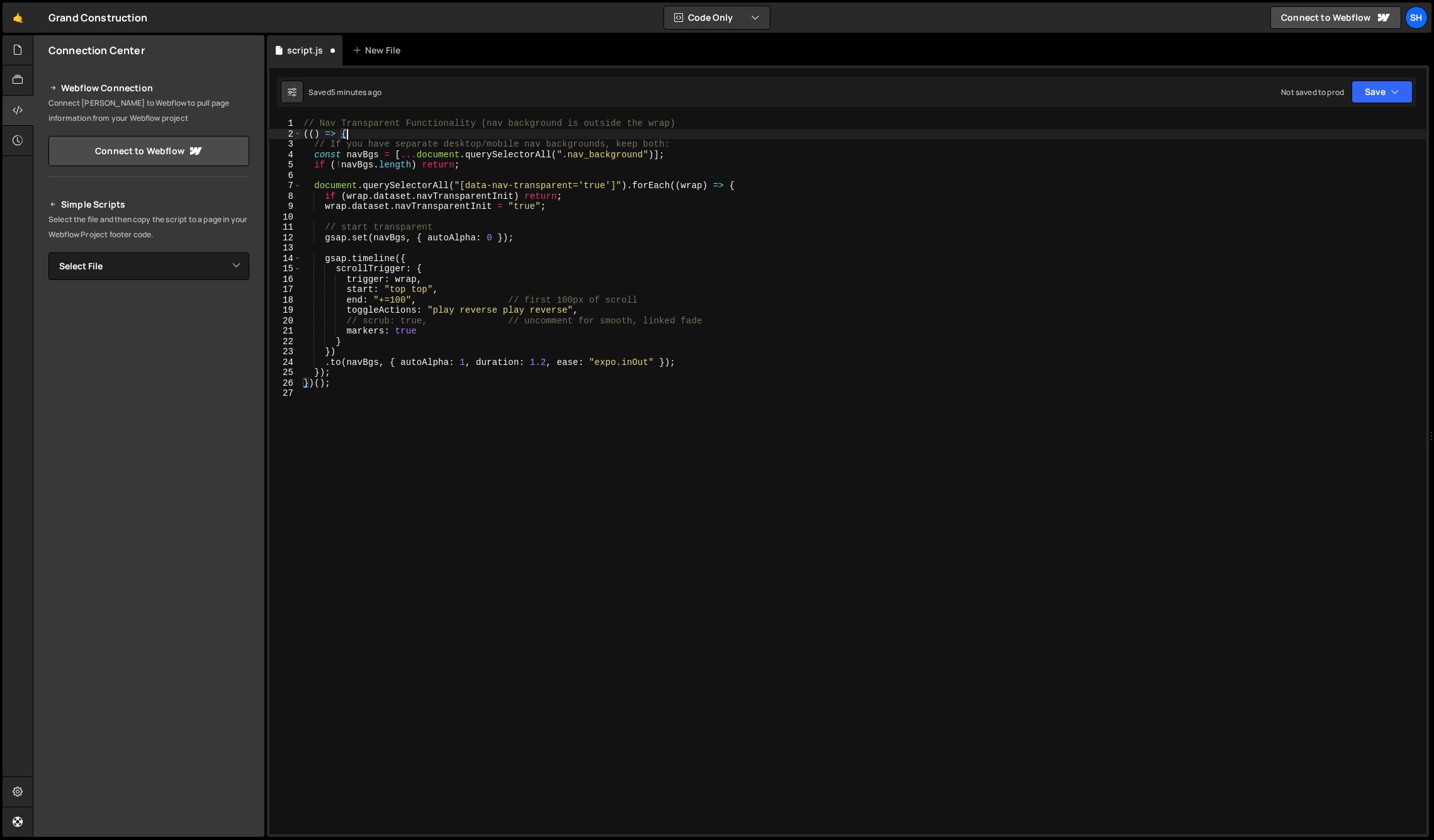
click at [379, 351] on div "// Nav Transparent Functionality (nav background is outside the wrap) (( ) => {…" at bounding box center [864, 486] width 1126 height 737
click at [326, 258] on div "// Nav Transparent Functionality (nav background is outside the wrap) (( ) => {…" at bounding box center [864, 486] width 1126 height 737
click at [327, 361] on div "// Nav Transparent Functionality (nav background is outside the wrap) (( ) => {…" at bounding box center [864, 486] width 1126 height 737
type textarea "[DOMAIN_NAME](navBgs, { autoAlpha: 1, duration: 1.2, ease: "expo.inOut" });"
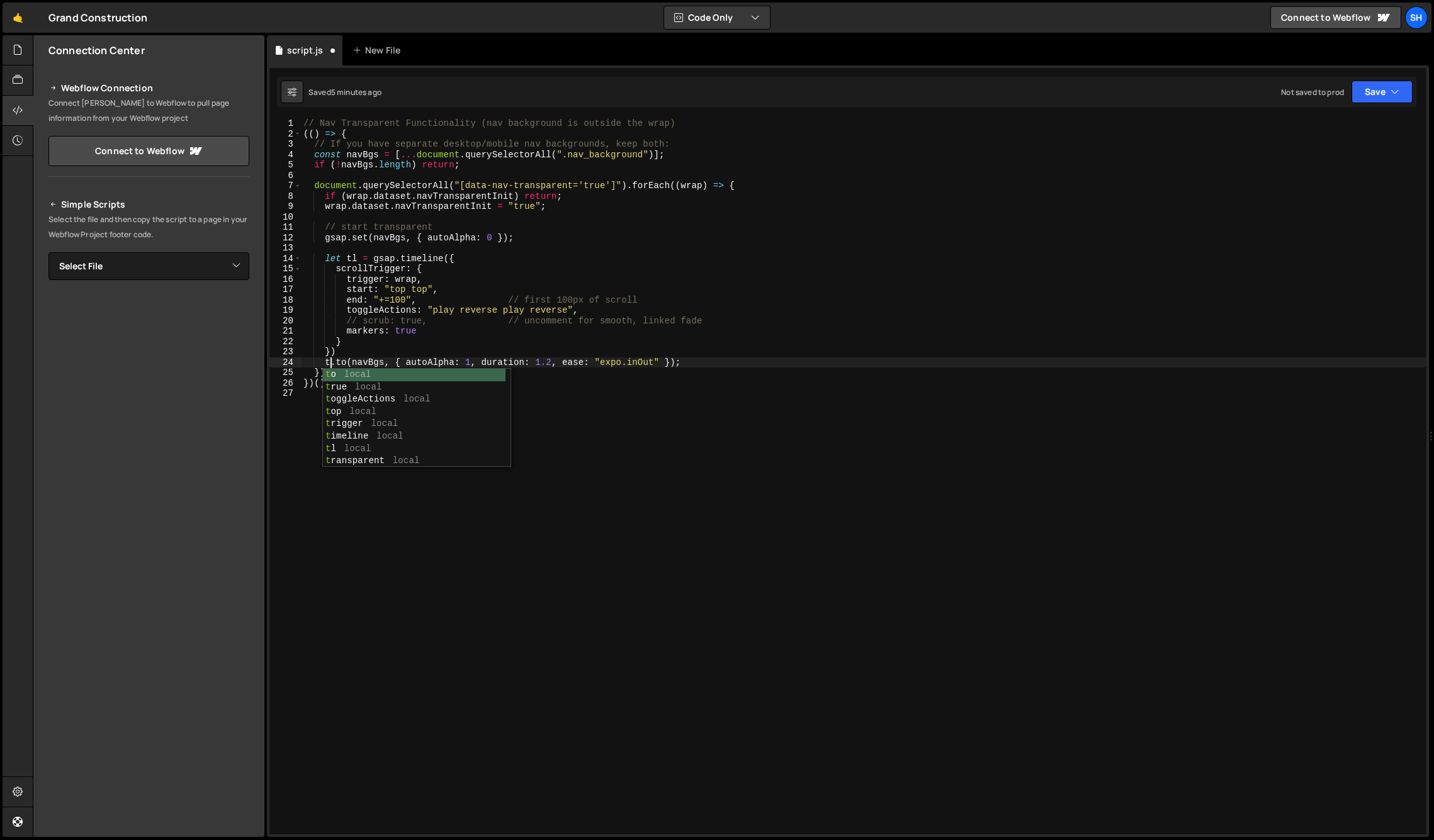
scroll to position [0, 2]
click at [356, 545] on div "// Nav Transparent Functionality (nav background is outside the wrap) (( ) => {…" at bounding box center [864, 486] width 1126 height 737
drag, startPoint x: 180, startPoint y: 659, endPoint x: 343, endPoint y: 345, distance: 353.8
click at [181, 657] on div "Connection Center Webflow Connection Connect [PERSON_NAME] to Webflow to pull p…" at bounding box center [149, 436] width 231 height 802
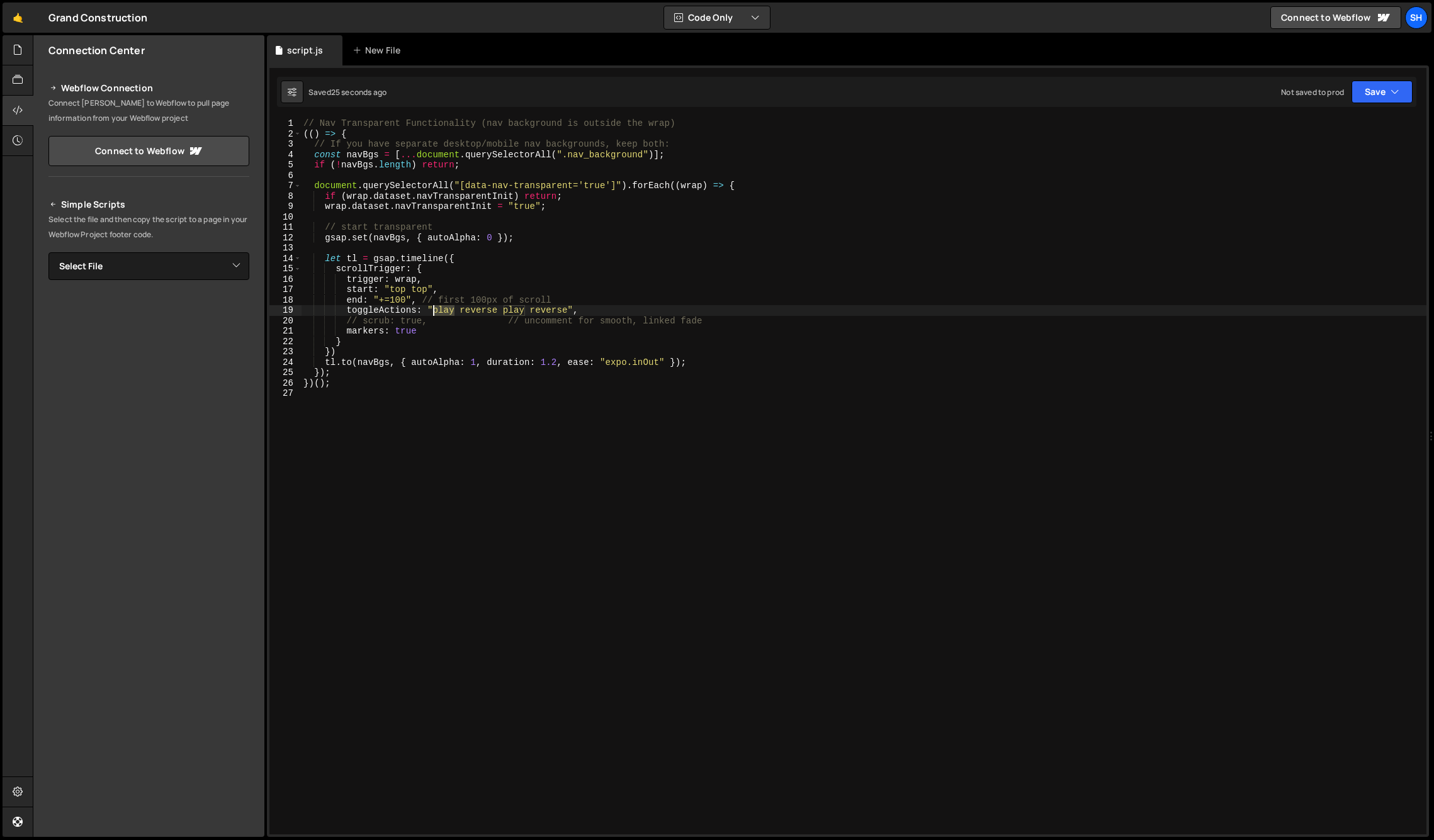
drag, startPoint x: 451, startPoint y: 310, endPoint x: 432, endPoint y: 310, distance: 19.0
click at [432, 310] on div "// Nav Transparent Functionality (nav background is outside the wrap) (( ) => {…" at bounding box center [864, 486] width 1126 height 737
click at [394, 299] on div "// Nav Transparent Functionality (nav background is outside the wrap) (( ) => {…" at bounding box center [864, 486] width 1126 height 737
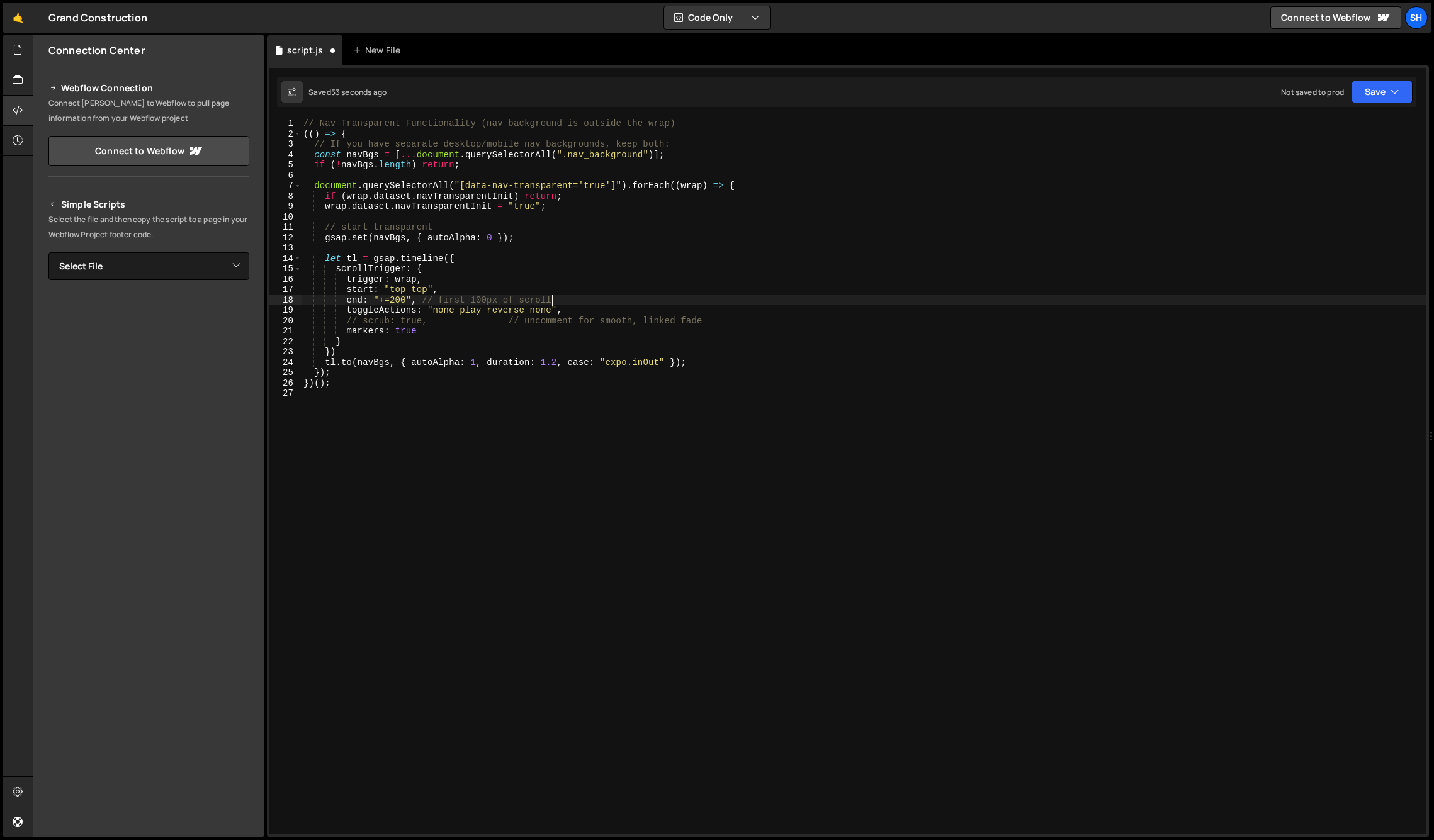
click at [595, 297] on div "// Nav Transparent Functionality (nav background is outside the wrap) (( ) => {…" at bounding box center [864, 486] width 1126 height 737
click at [477, 301] on div "// Nav Transparent Functionality (nav background is outside the wrap) (( ) => {…" at bounding box center [864, 486] width 1126 height 737
click at [162, 600] on div "Connection Center Webflow Connection Connect [PERSON_NAME] to Webflow to pull p…" at bounding box center [149, 436] width 231 height 802
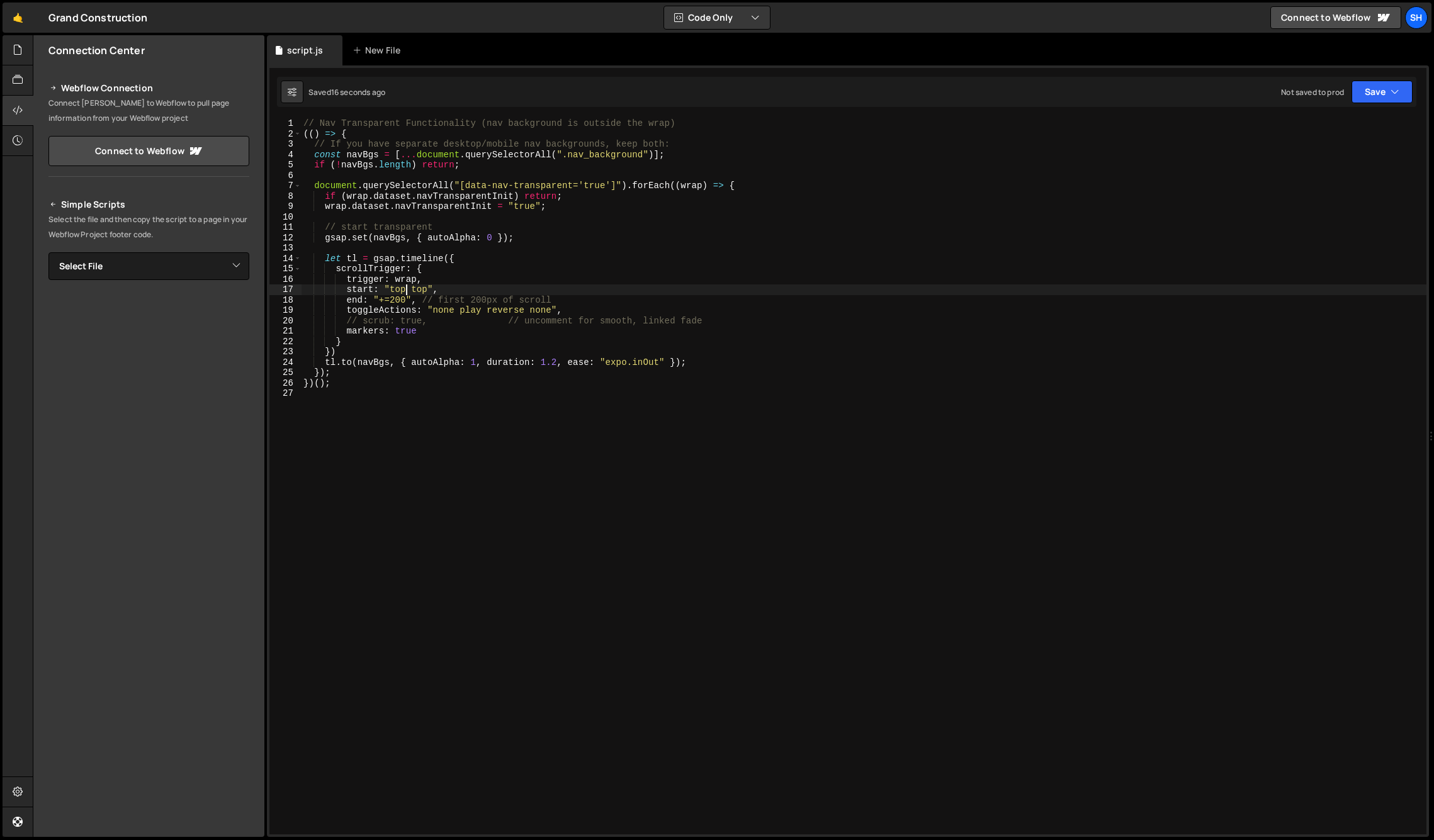
click at [408, 289] on div "// Nav Transparent Functionality (nav background is outside the wrap) (( ) => {…" at bounding box center [864, 486] width 1126 height 737
click at [458, 287] on div "// Nav Transparent Functionality (nav background is outside the wrap) (( ) => {…" at bounding box center [864, 486] width 1126 height 737
click at [405, 299] on div "// Nav Transparent Functionality (nav background is outside the wrap) (( ) => {…" at bounding box center [864, 486] width 1126 height 737
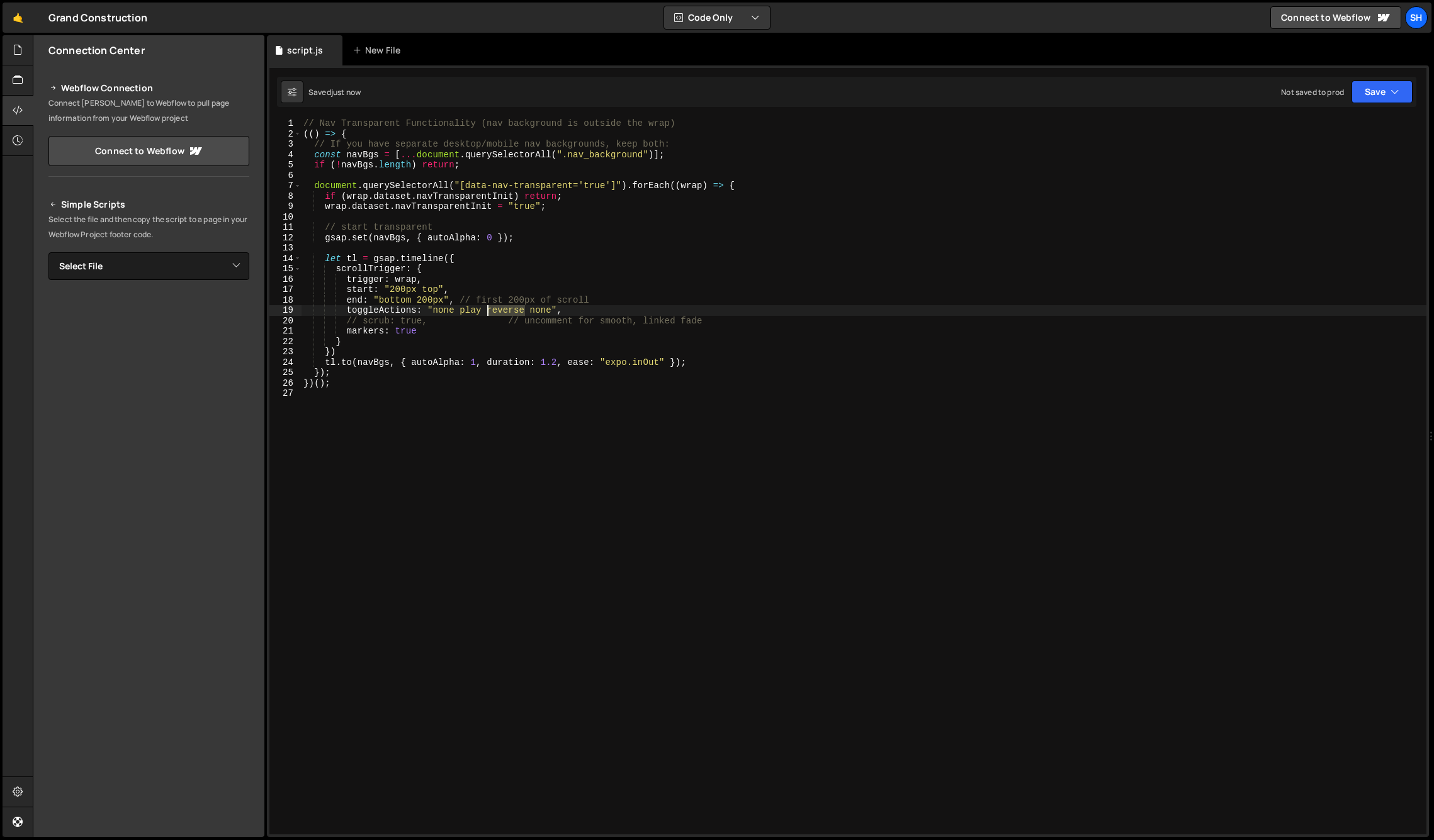
drag, startPoint x: 525, startPoint y: 310, endPoint x: 490, endPoint y: 310, distance: 35.0
click at [490, 310] on div "// Nav Transparent Functionality (nav background is outside the wrap) (( ) => {…" at bounding box center [864, 486] width 1126 height 737
drag, startPoint x: 178, startPoint y: 631, endPoint x: 211, endPoint y: 593, distance: 50.3
click at [182, 628] on div "Connection Center Webflow Connection Connect [PERSON_NAME] to Webflow to pull p…" at bounding box center [149, 436] width 231 height 802
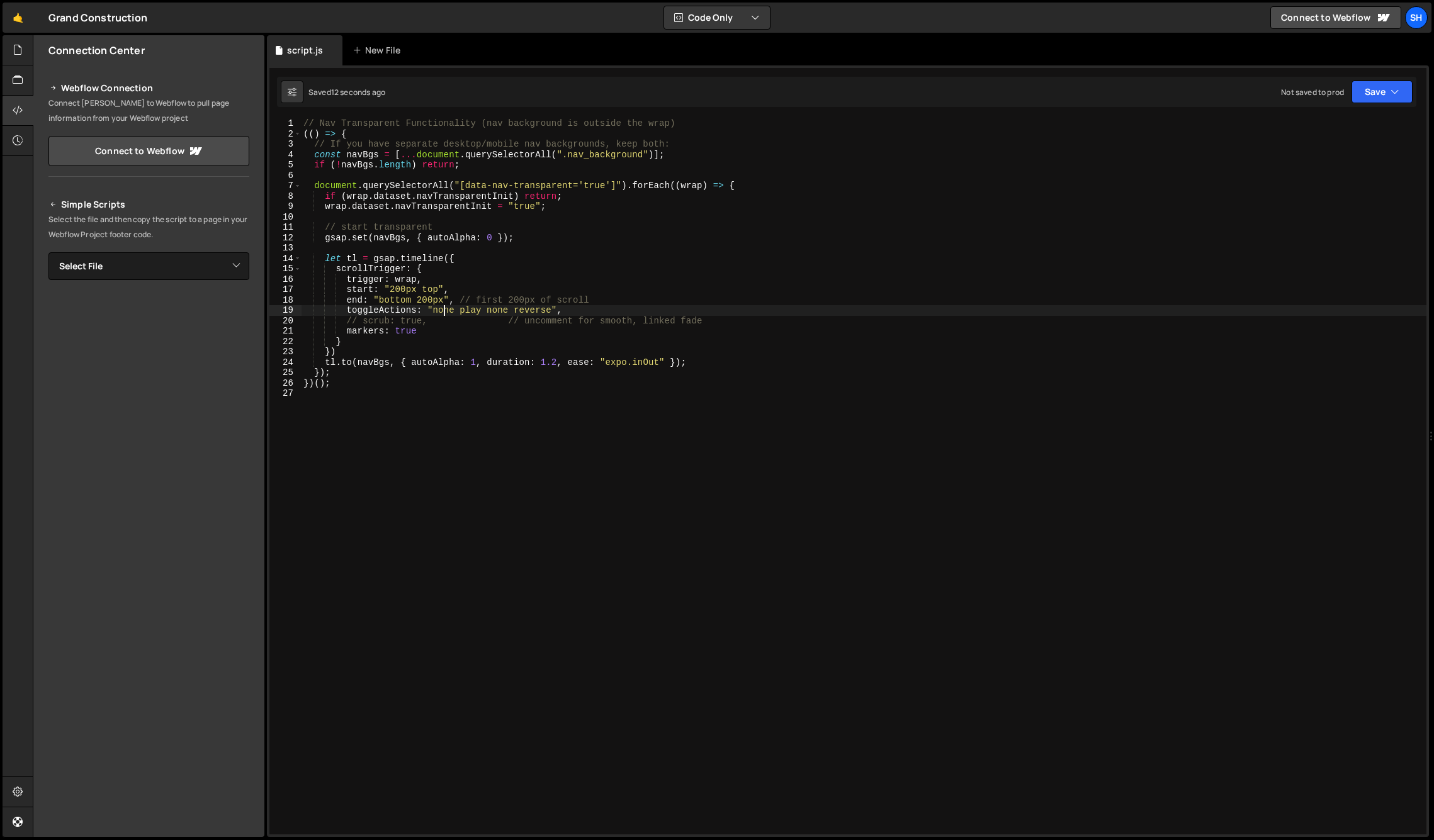
click at [446, 311] on div "// Nav Transparent Functionality (nav background is outside the wrap) (( ) => {…" at bounding box center [864, 486] width 1126 height 737
click at [499, 311] on div "// Nav Transparent Functionality (nav background is outside the wrap) (( ) => {…" at bounding box center [864, 486] width 1126 height 737
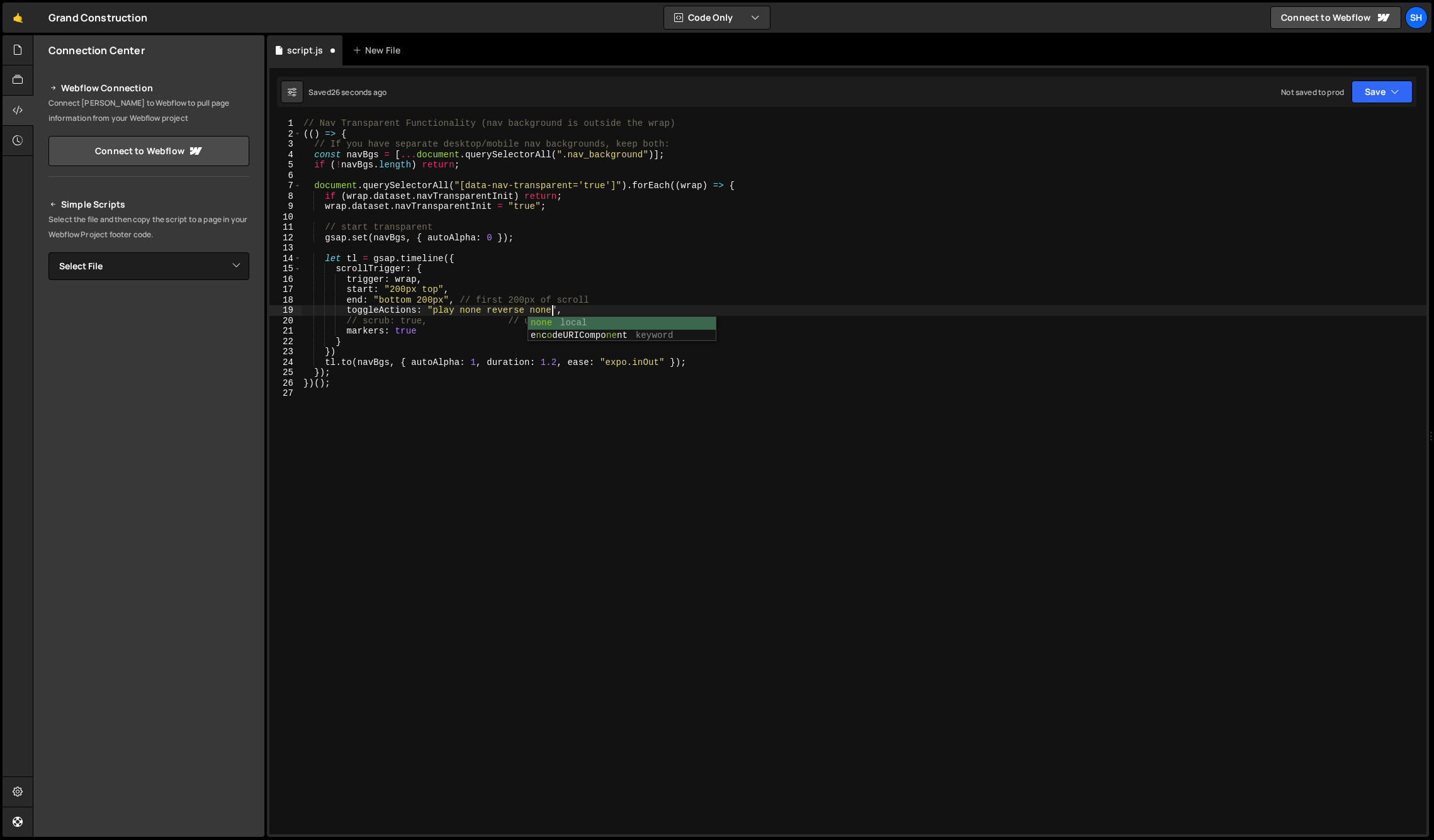
scroll to position [0, 17]
click at [156, 652] on div "Connection Center Webflow Connection Connect [PERSON_NAME] to Webflow to pull p…" at bounding box center [149, 436] width 231 height 802
drag, startPoint x: 444, startPoint y: 298, endPoint x: 418, endPoint y: 299, distance: 26.0
click at [418, 299] on div "// Nav Transparent Functionality (nav background is outside the wrap) (( ) => {…" at bounding box center [864, 486] width 1126 height 737
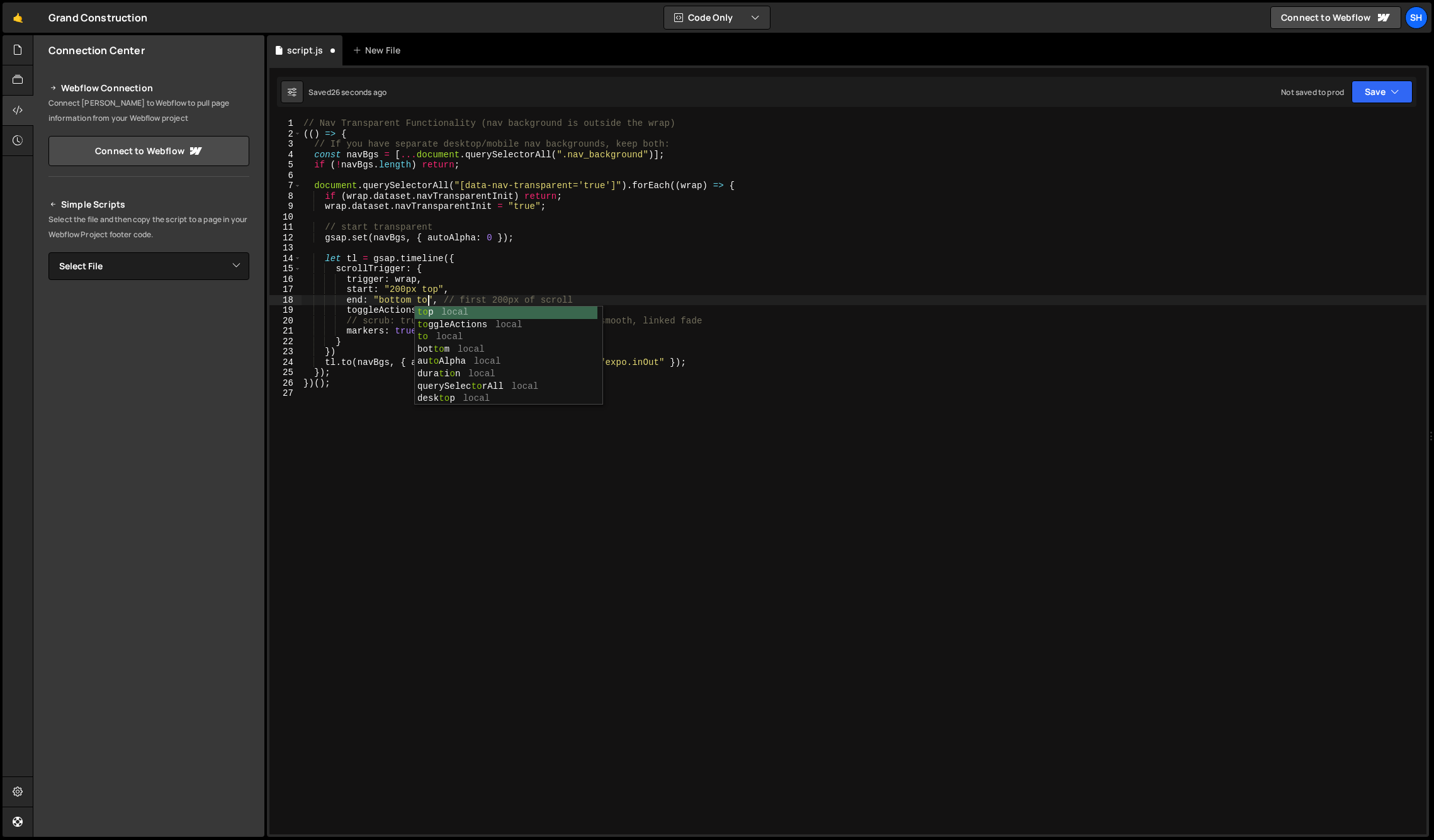
type textarea "end: "bottom top", // first 200px of scroll"
click at [439, 448] on div "// Nav Transparent Functionality (nav background is outside the wrap) (( ) => {…" at bounding box center [864, 486] width 1126 height 737
click at [507, 312] on div "// Nav Transparent Functionality (nav background is outside the wrap) (( ) => {…" at bounding box center [864, 486] width 1126 height 737
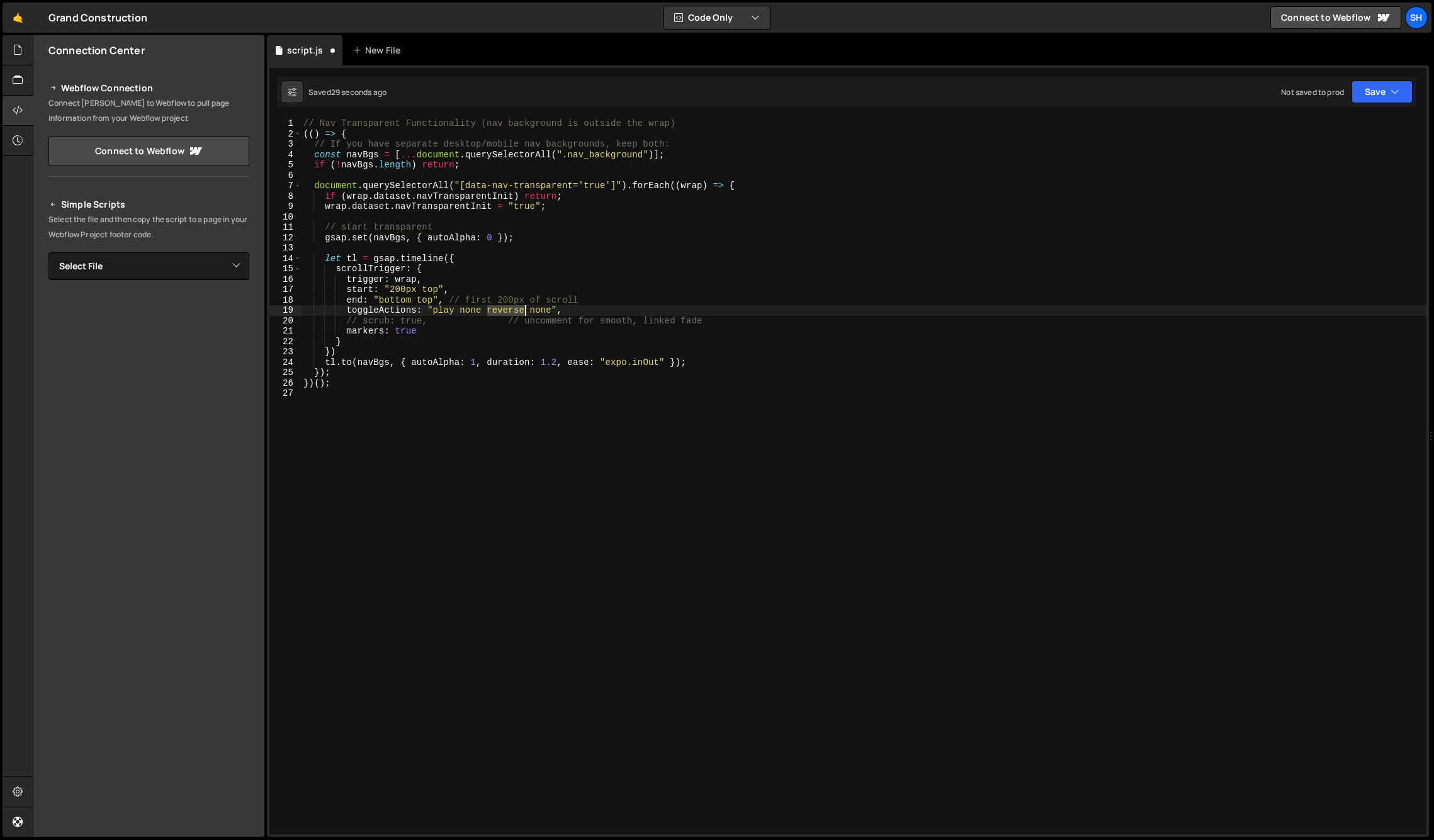
click at [507, 312] on div "// Nav Transparent Functionality (nav background is outside the wrap) (( ) => {…" at bounding box center [864, 486] width 1126 height 737
click at [581, 309] on div "// Nav Transparent Functionality (nav background is outside the wrap) (( ) => {…" at bounding box center [864, 486] width 1126 height 737
drag, startPoint x: 710, startPoint y: 319, endPoint x: 292, endPoint y: 320, distance: 418.0
click at [292, 320] on div "toggleActions: "play none none reverse", 1 2 3 4 5 6 7 8 9 10 11 12 13 14 15 16…" at bounding box center [849, 476] width 1158 height 716
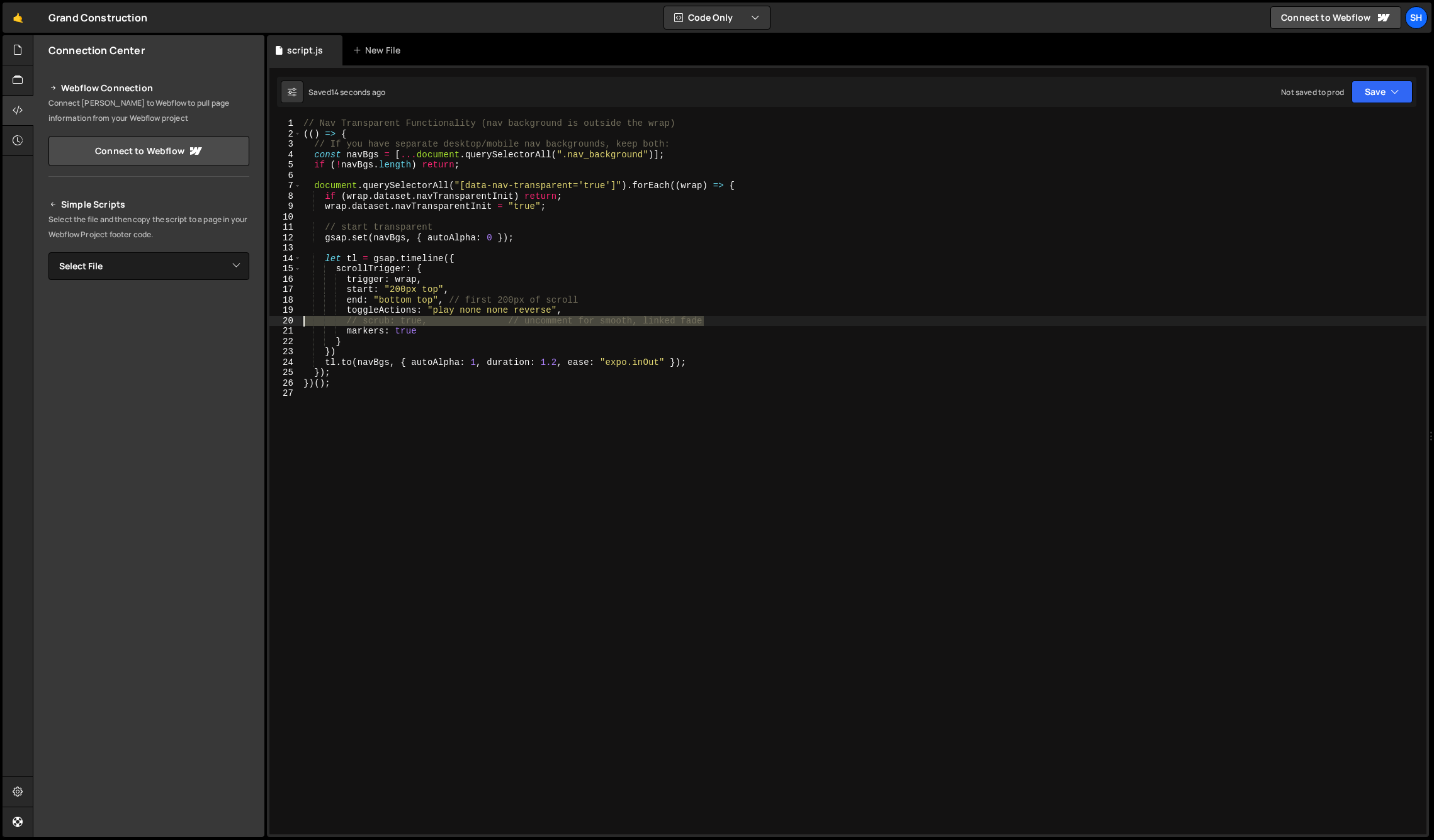
type textarea "// scrub: true, // uncomment for smooth, linked fade"
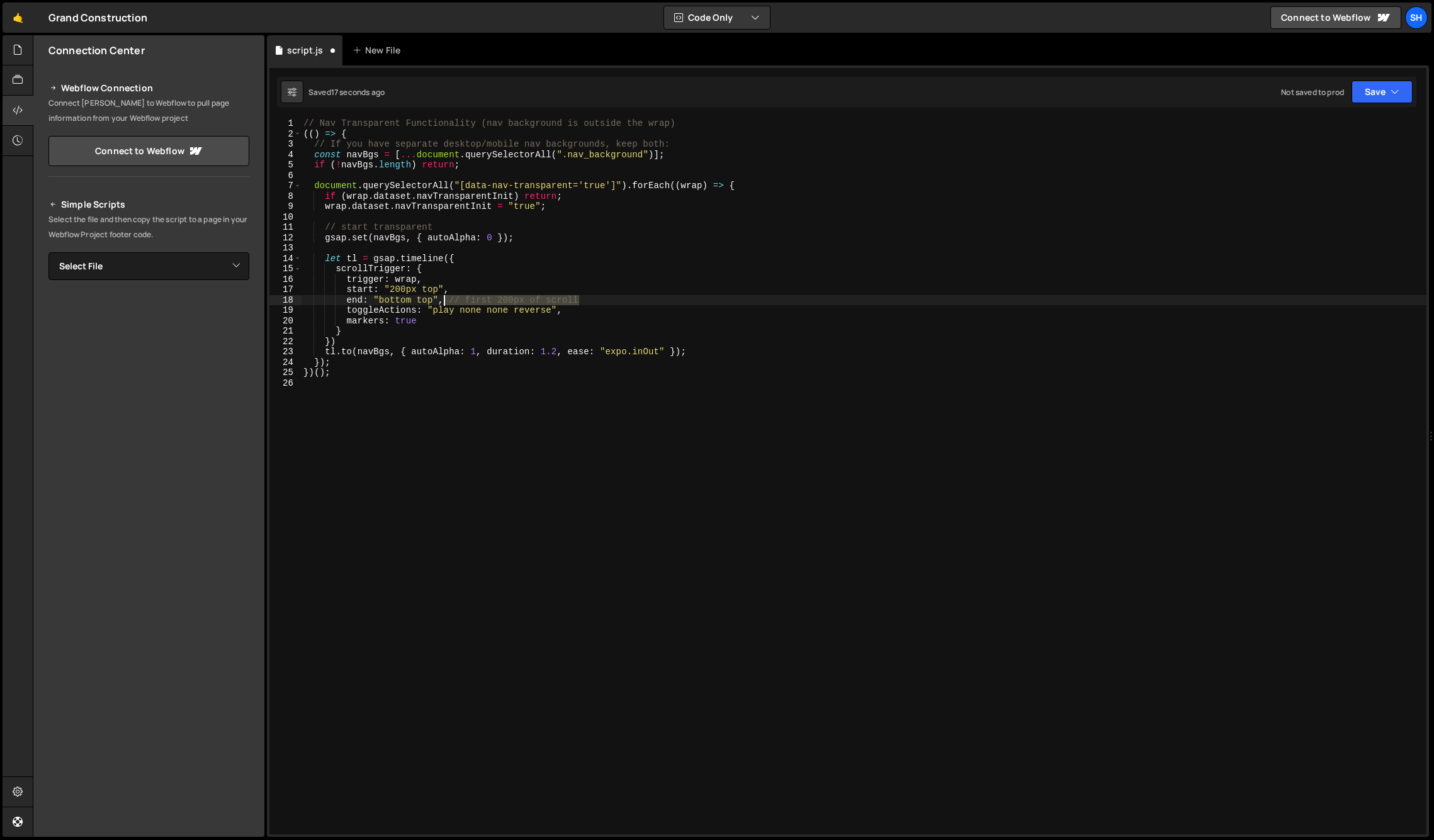
drag, startPoint x: 584, startPoint y: 297, endPoint x: 448, endPoint y: 298, distance: 136.0
click at [447, 299] on div "// Nav Transparent Functionality (nav background is outside the wrap) (( ) => {…" at bounding box center [864, 486] width 1126 height 737
click at [556, 349] on div "// Nav Transparent Functionality (nav background is outside the wrap) (( ) => {…" at bounding box center [864, 486] width 1126 height 737
click at [555, 376] on div "// Nav Transparent Functionality (nav background is outside the wrap) (( ) => {…" at bounding box center [864, 486] width 1126 height 737
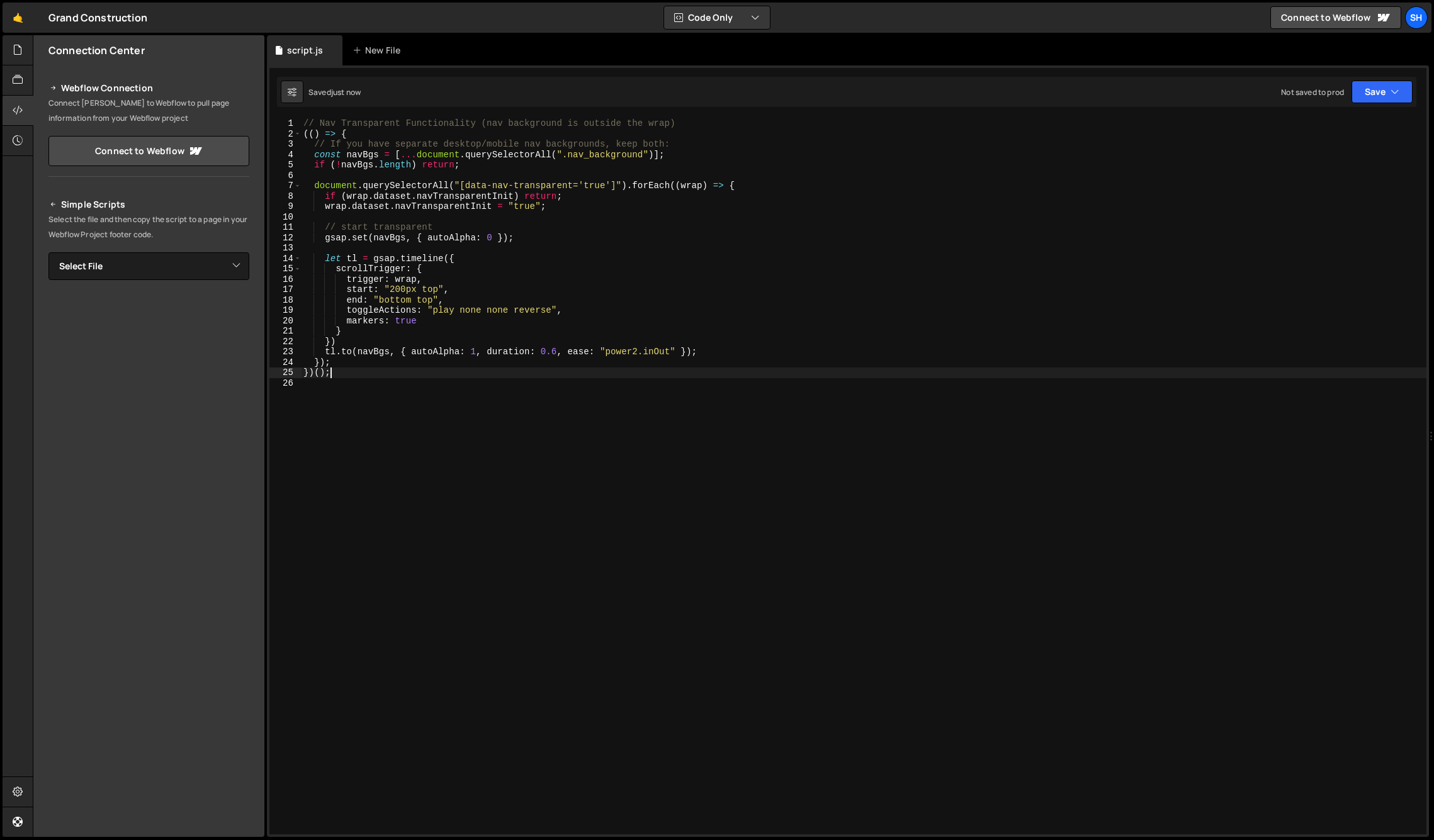
scroll to position [0, 1]
click at [723, 358] on div "// Nav Transparent Functionality (nav background is outside the wrap) (( ) => {…" at bounding box center [864, 486] width 1126 height 737
click at [717, 353] on div "// Nav Transparent Functionality (nav background is outside the wrap) (( ) => {…" at bounding box center [864, 486] width 1126 height 737
drag, startPoint x: 180, startPoint y: 556, endPoint x: 182, endPoint y: 532, distance: 24.1
click at [180, 556] on div "Connection Center Webflow Connection Connect [PERSON_NAME] to Webflow to pull p…" at bounding box center [149, 436] width 231 height 802
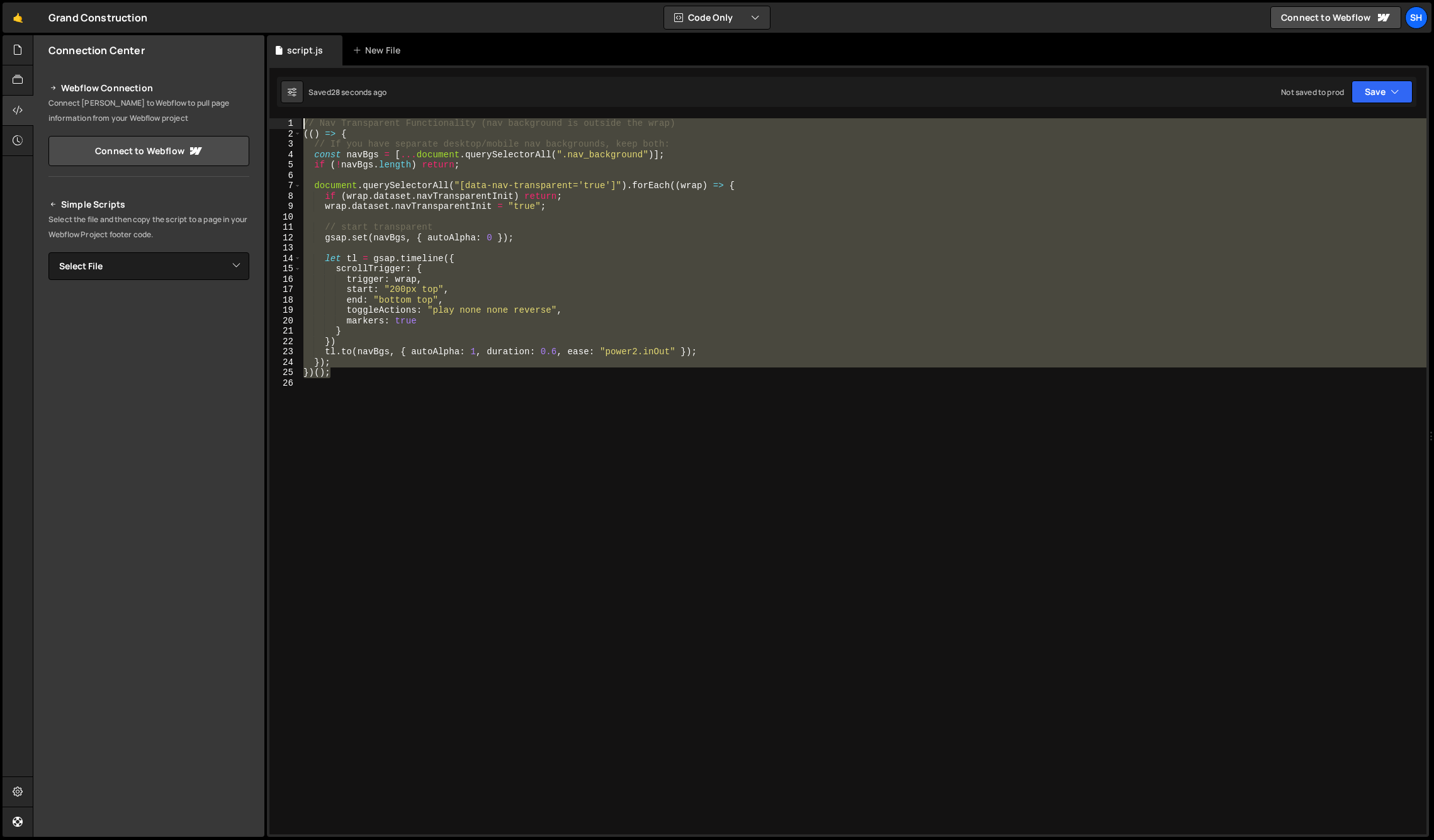
drag, startPoint x: 332, startPoint y: 373, endPoint x: 297, endPoint y: 122, distance: 253.4
click at [297, 122] on div "})(); 1 2 3 4 5 6 7 8 9 10 11 12 13 14 15 16 17 18 19 20 21 22 23 24 25 26 // N…" at bounding box center [849, 476] width 1158 height 716
click at [147, 624] on div "Connection Center Webflow Connection Connect [PERSON_NAME] to Webflow to pull p…" at bounding box center [149, 436] width 231 height 802
click at [378, 156] on div "// Nav Transparent Functionality (nav background is outside the wrap) (( ) => {…" at bounding box center [864, 476] width 1126 height 716
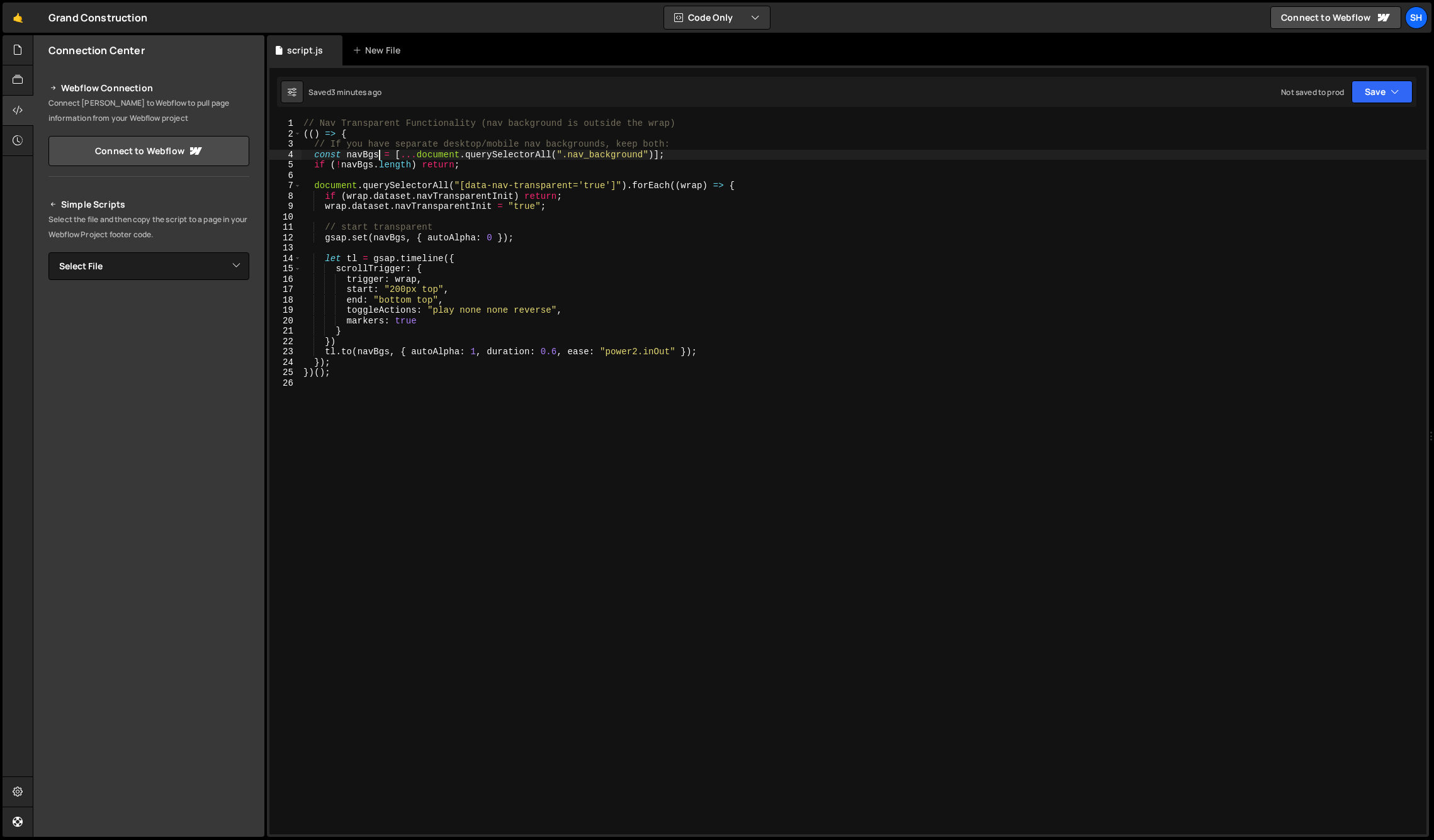
click at [377, 155] on div "// Nav Transparent Functionality (nav background is outside the wrap) (( ) => {…" at bounding box center [864, 486] width 1126 height 737
click at [412, 155] on div "// Nav Transparent Functionality (nav background is outside the wrap) (( ) => {…" at bounding box center [864, 486] width 1126 height 737
click at [633, 155] on div "// Nav Transparent Functionality (nav background is outside the wrap) (( ) => {…" at bounding box center [864, 486] width 1126 height 737
drag, startPoint x: 677, startPoint y: 142, endPoint x: 297, endPoint y: 143, distance: 380.0
click at [297, 143] on div "const navBg = document.querySelectorAll(".nav_background"); 1 2 3 4 5 6 7 8 9 1…" at bounding box center [849, 476] width 1158 height 716
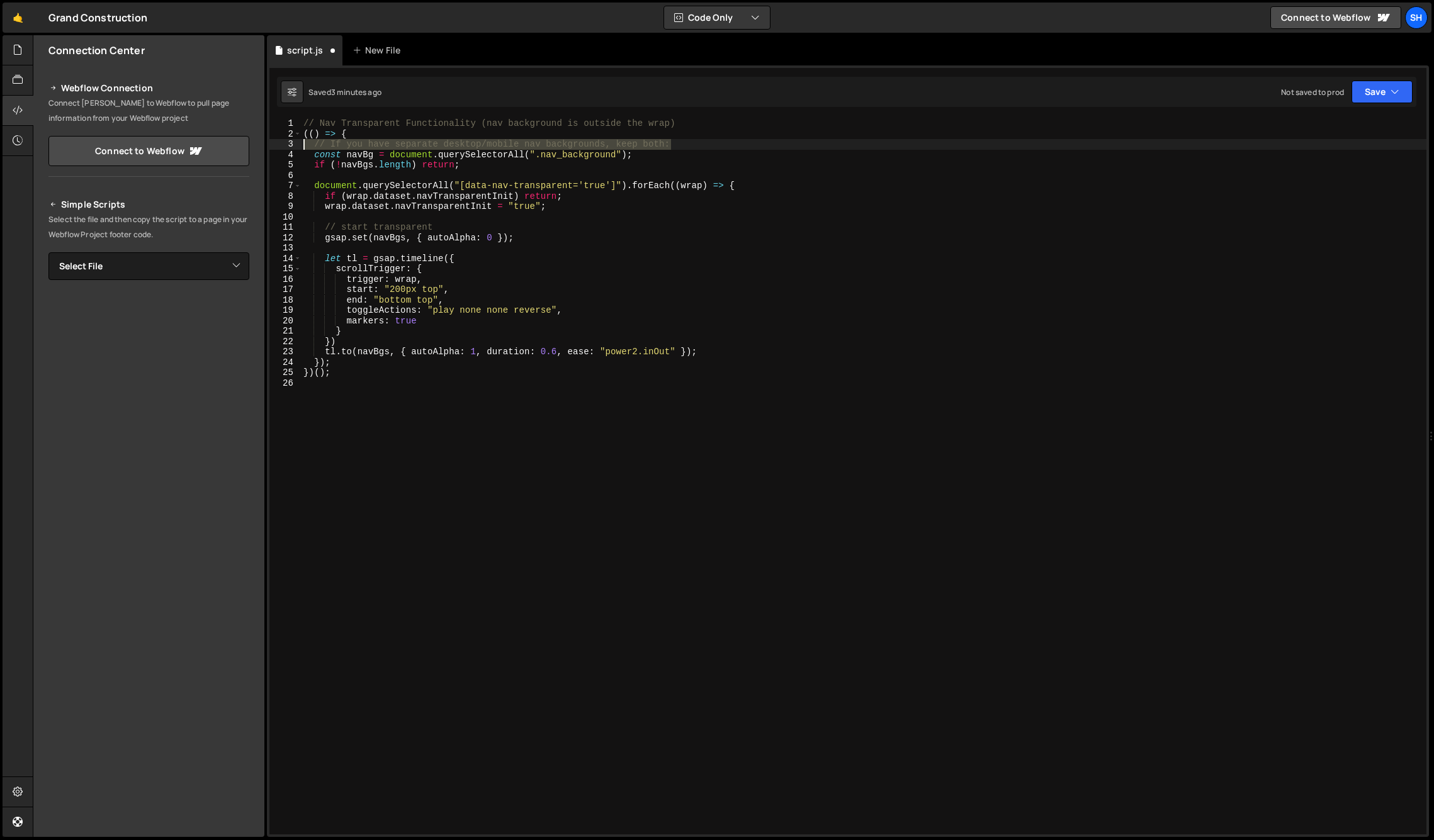
type textarea "// If you have separate desktop/mobile nav backgrounds, keep both:"
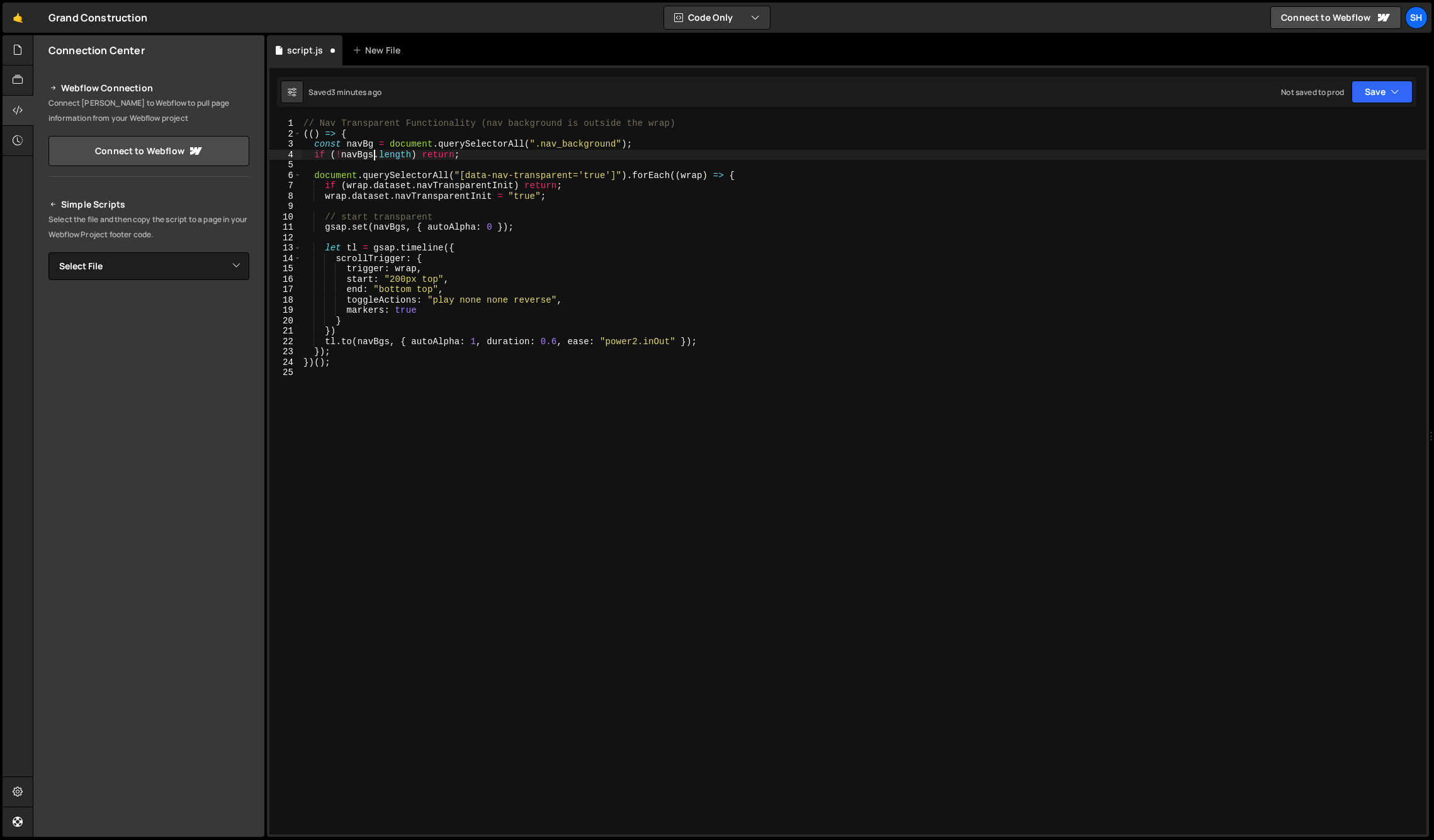
click at [371, 154] on div "// Nav Transparent Functionality (nav background is outside the wrap) (( ) => {…" at bounding box center [864, 486] width 1126 height 737
type textarea "if (!navBg.length) return;"
click at [461, 158] on div "// Nav Transparent Functionality (nav background is outside the wrap) (( ) => {…" at bounding box center [864, 486] width 1126 height 737
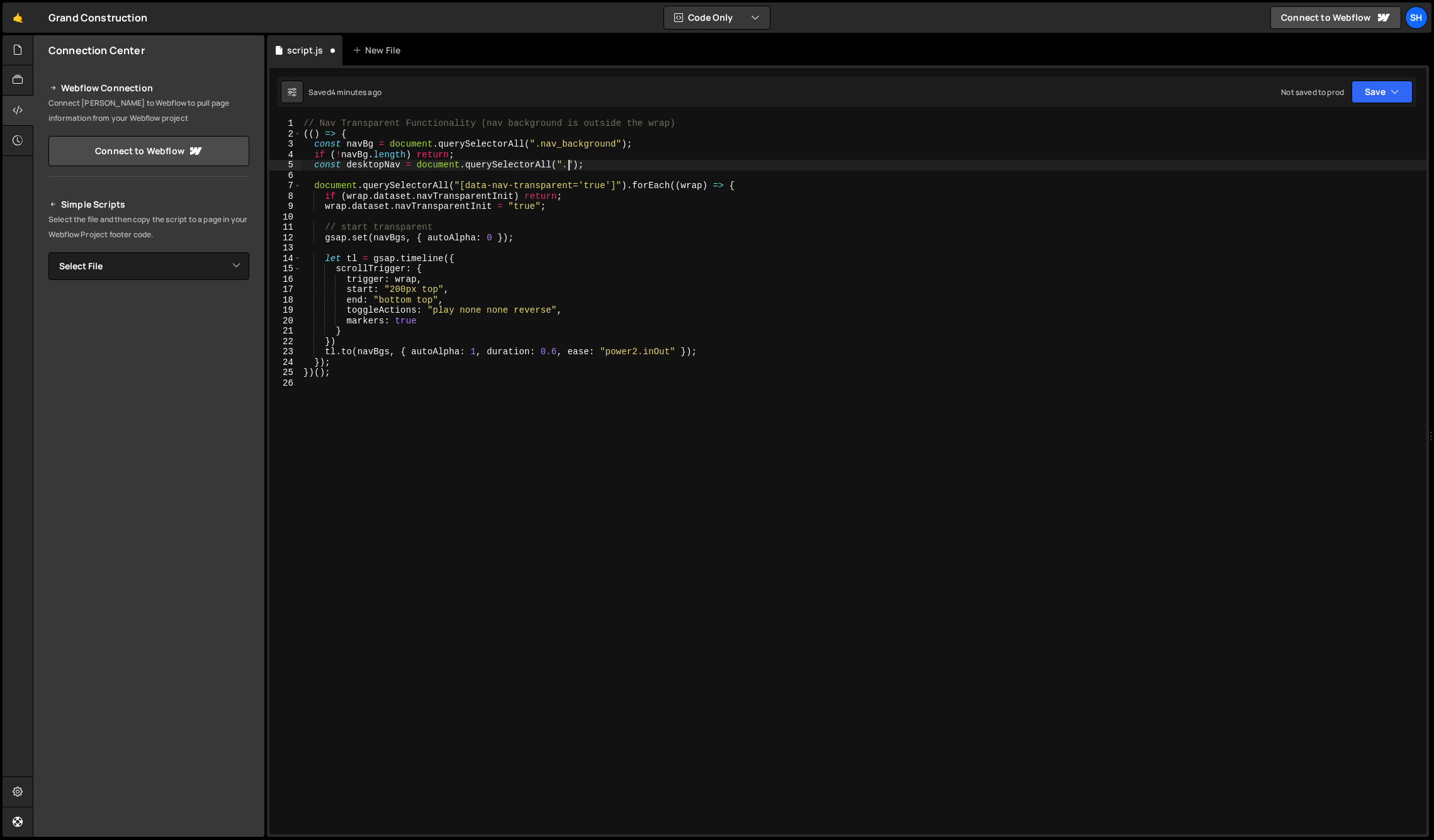
scroll to position [0, 18]
paste textarea "nav_desktop_wrap"
click at [673, 163] on div "// Nav Transparent Functionality (nav background is outside the wrap) (( ) => {…" at bounding box center [864, 486] width 1126 height 737
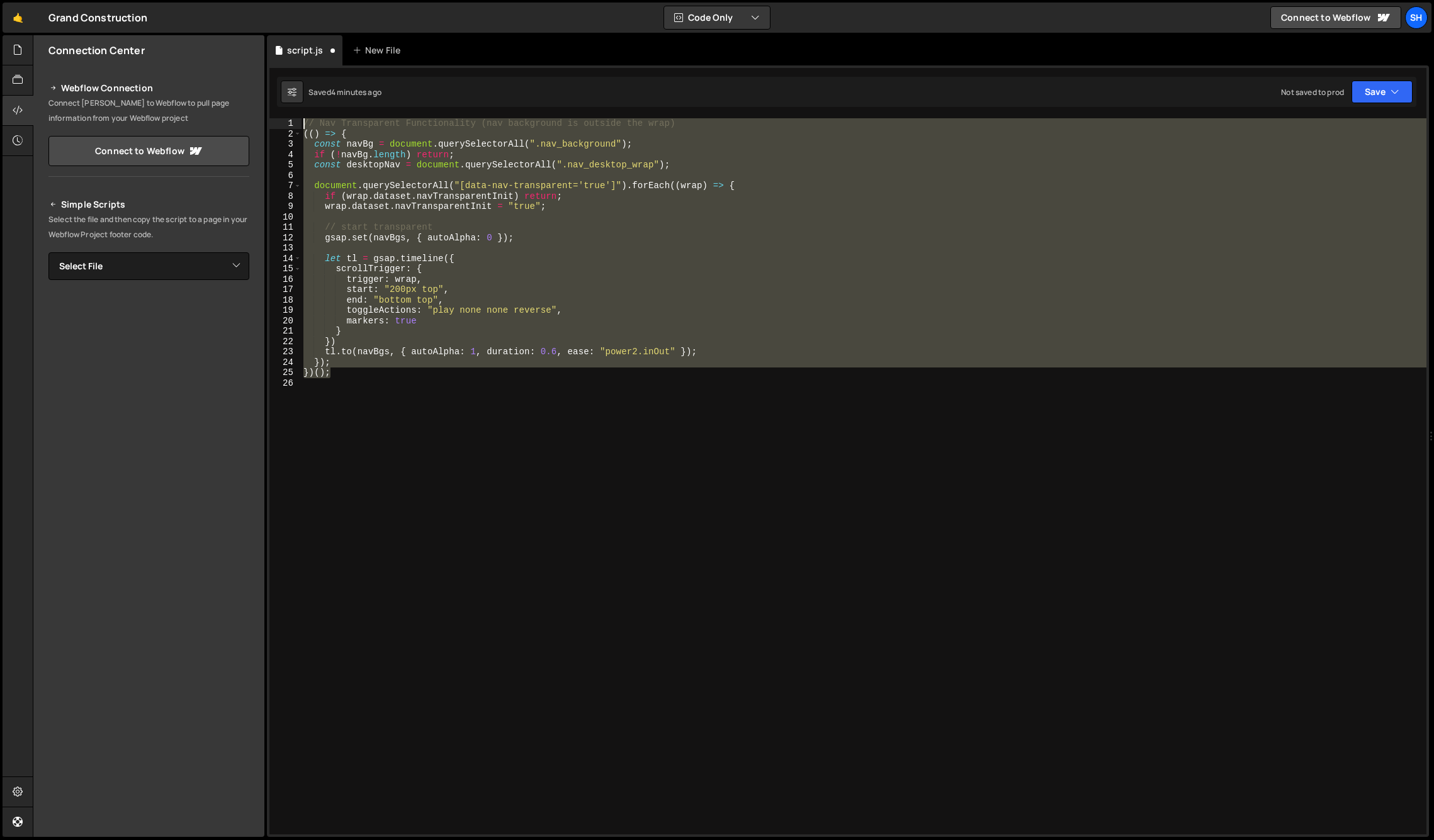
drag, startPoint x: 327, startPoint y: 370, endPoint x: 297, endPoint y: 124, distance: 247.8
click at [297, 124] on div "const desktopNav = document.querySelectorAll(".nav_desktop_wrap"); 1 2 3 4 5 6 …" at bounding box center [849, 476] width 1158 height 716
drag, startPoint x: 135, startPoint y: 579, endPoint x: 126, endPoint y: 573, distance: 10.8
click at [129, 576] on div "Connection Center Webflow Connection Connect [PERSON_NAME] to Webflow to pull p…" at bounding box center [149, 436] width 231 height 802
click at [357, 376] on div "// Nav Transparent Functionality (nav background is outside the wrap) (( ) => {…" at bounding box center [864, 476] width 1126 height 716
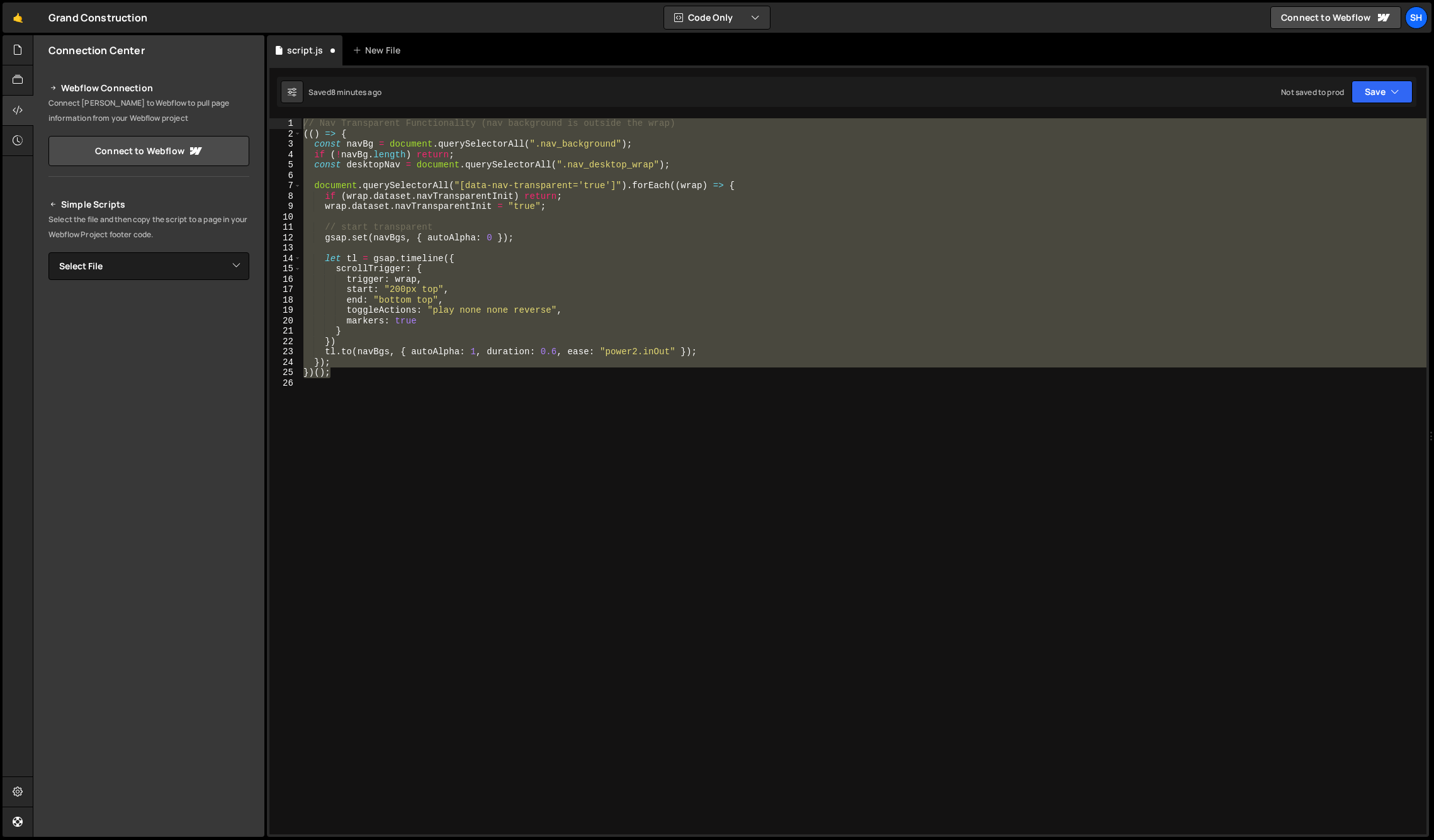
scroll to position [0, 1]
drag, startPoint x: 289, startPoint y: 266, endPoint x: 283, endPoint y: 124, distance: 142.1
click at [283, 124] on div "})(); 1 2 3 4 5 6 7 8 9 10 11 12 13 14 15 16 17 18 19 20 21 22 23 24 25 26 // N…" at bounding box center [849, 476] width 1158 height 716
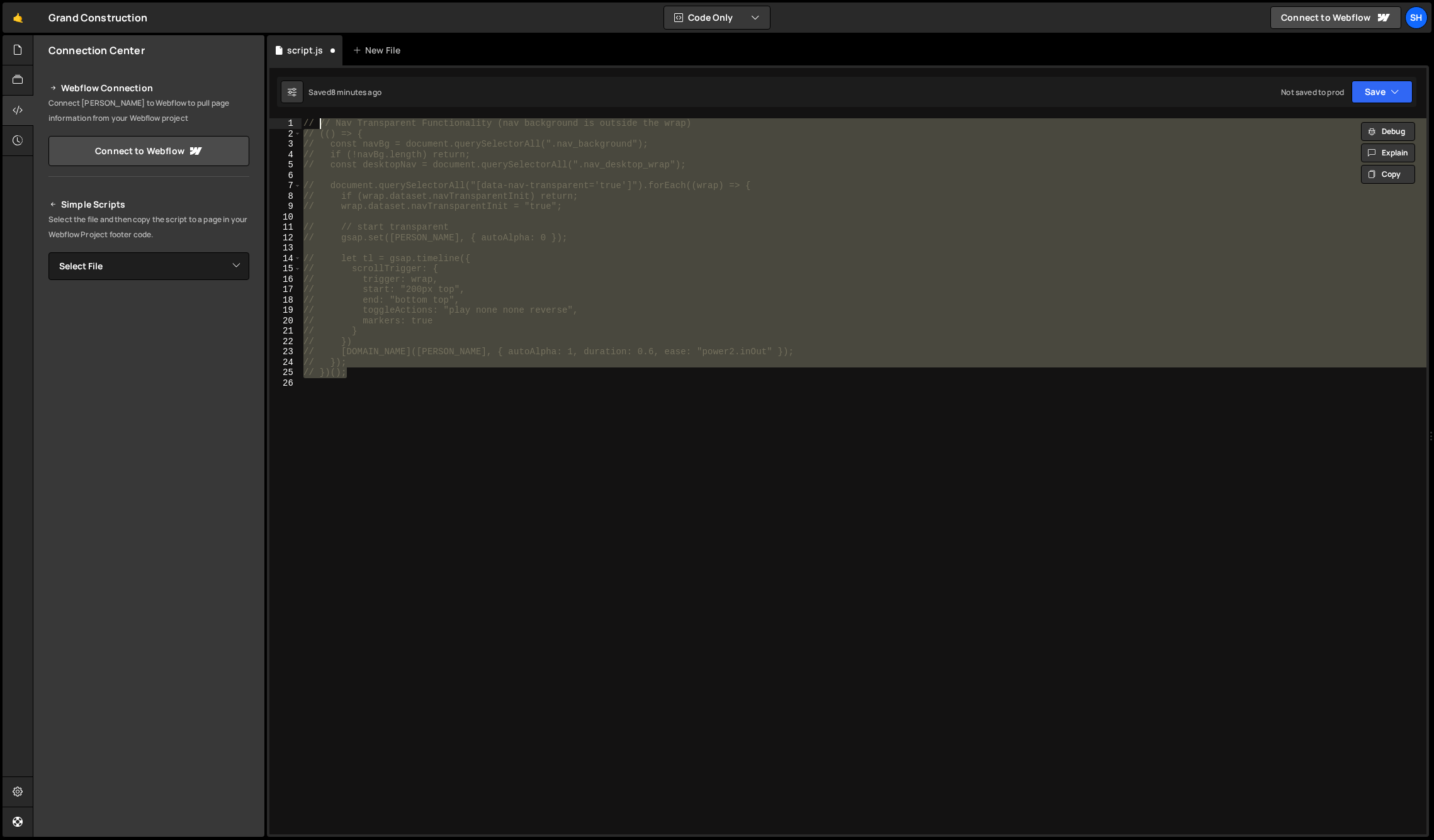
type textarea "// })();"
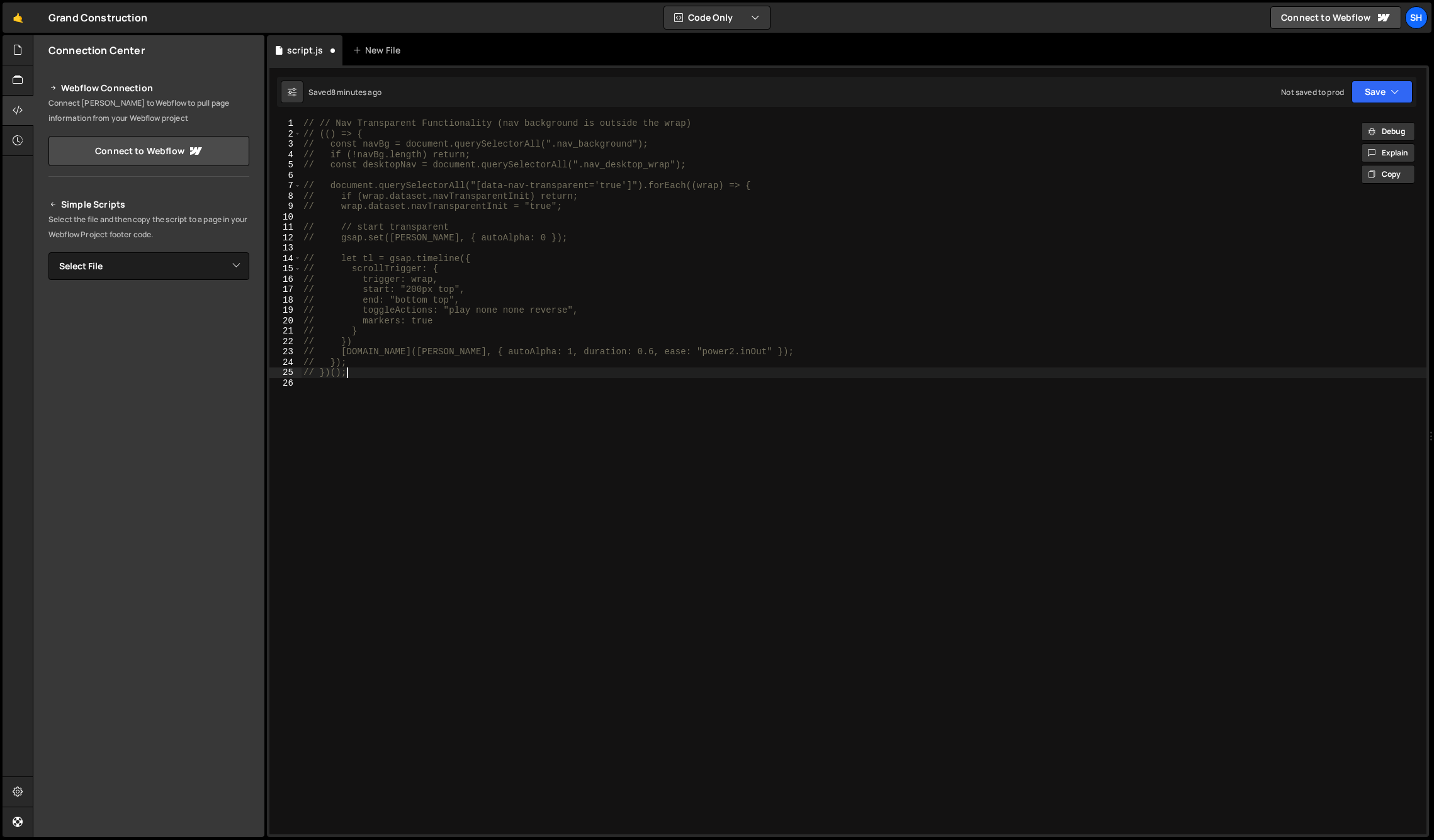
scroll to position [0, 0]
paste textarea
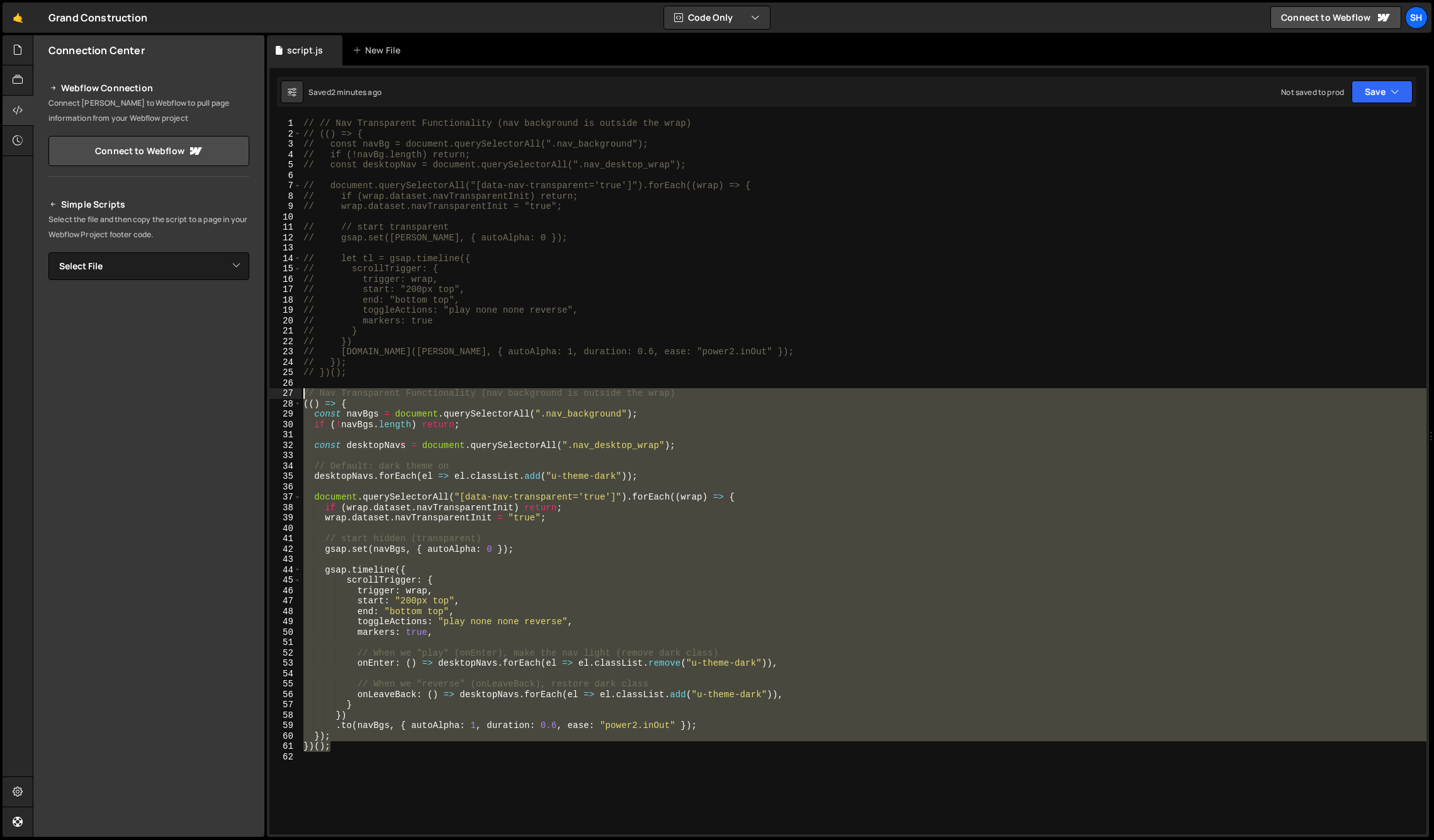
drag, startPoint x: 337, startPoint y: 749, endPoint x: 275, endPoint y: 394, distance: 360.4
click at [275, 394] on div "1 2 3 4 5 6 7 8 9 10 11 12 13 14 15 16 17 18 19 20 21 22 23 24 25 26 27 28 29 3…" at bounding box center [849, 476] width 1158 height 716
type textarea "// Nav Transparent Functionality (nav background is outside the wrap) (() => {"
paste textarea
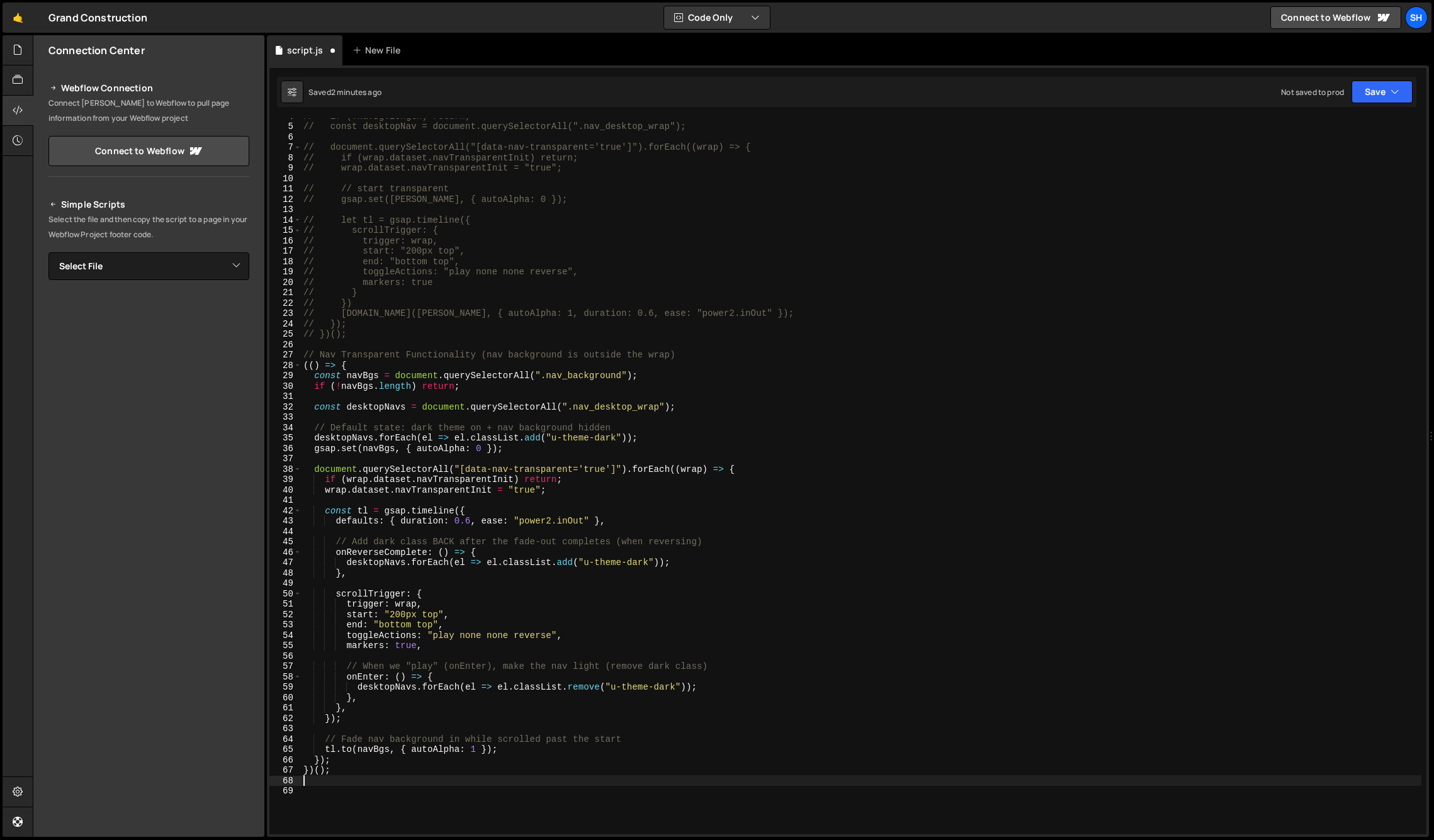
scroll to position [41, 0]
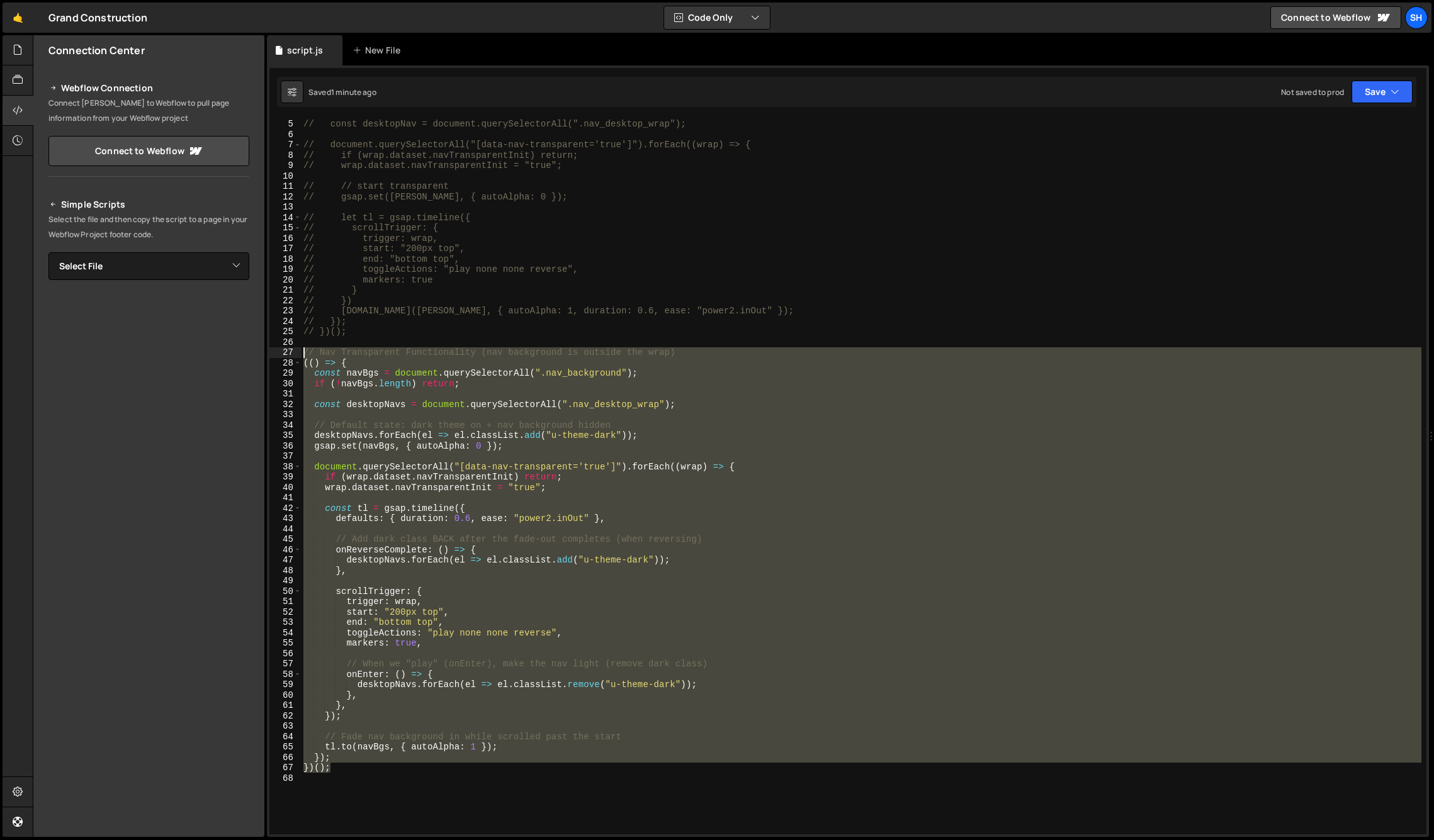
drag, startPoint x: 336, startPoint y: 766, endPoint x: 300, endPoint y: 353, distance: 414.6
click at [300, 353] on div "})(); 4 5 6 7 8 9 10 11 12 13 14 15 16 17 18 19 20 21 22 23 24 25 26 27 28 29 3…" at bounding box center [849, 476] width 1158 height 716
type textarea "// Nav Transparent Functionality (nav background is outside the wrap) (() => {"
paste textarea
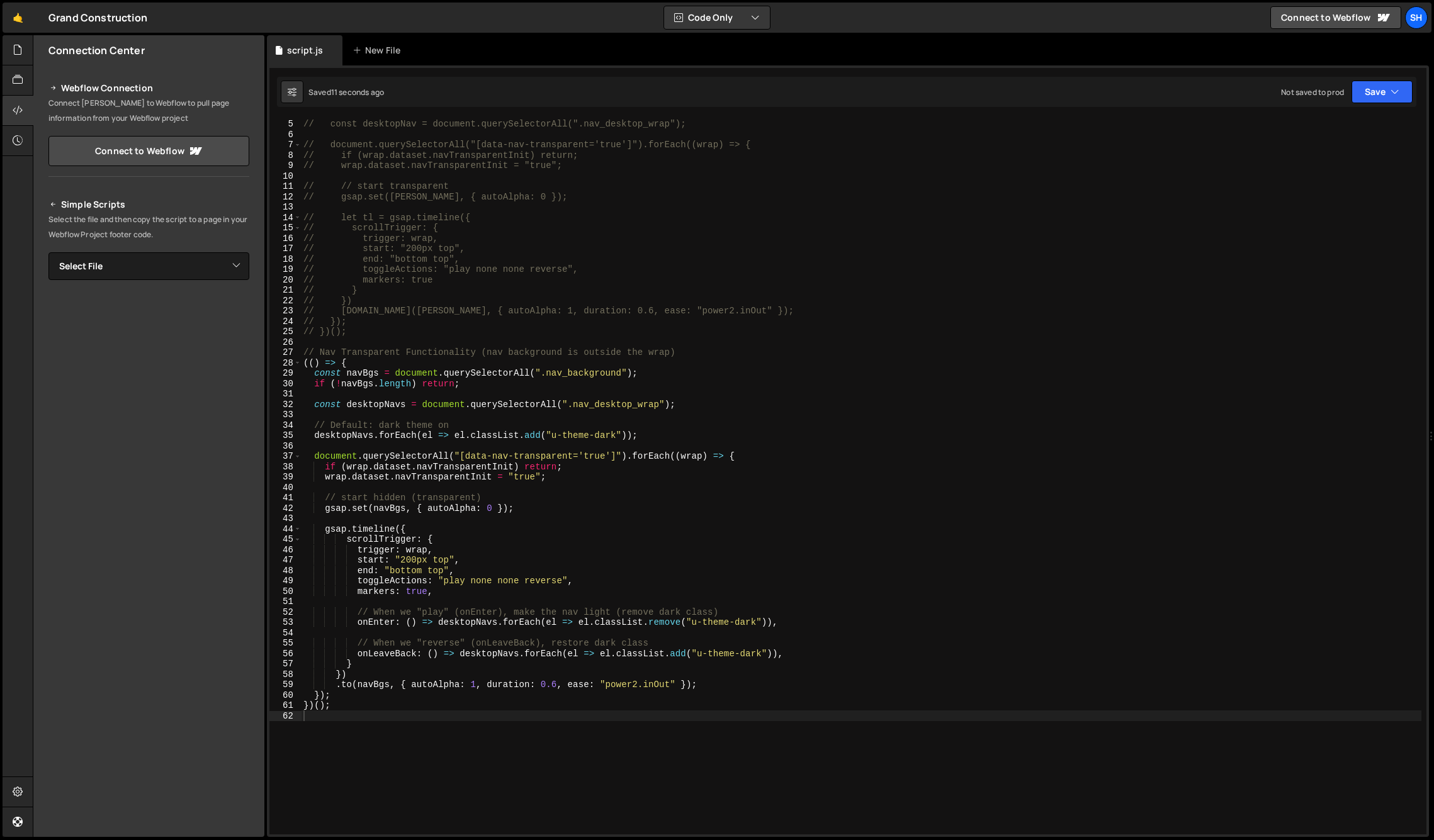
click at [107, 673] on div "Connection Center Webflow Connection Connect [PERSON_NAME] to Webflow to pull p…" at bounding box center [149, 436] width 231 height 802
type textarea "})();"
click at [332, 708] on div "// if (!navBg.length) return; // const desktopNav = document.querySelectorAll("…" at bounding box center [861, 477] width 1121 height 737
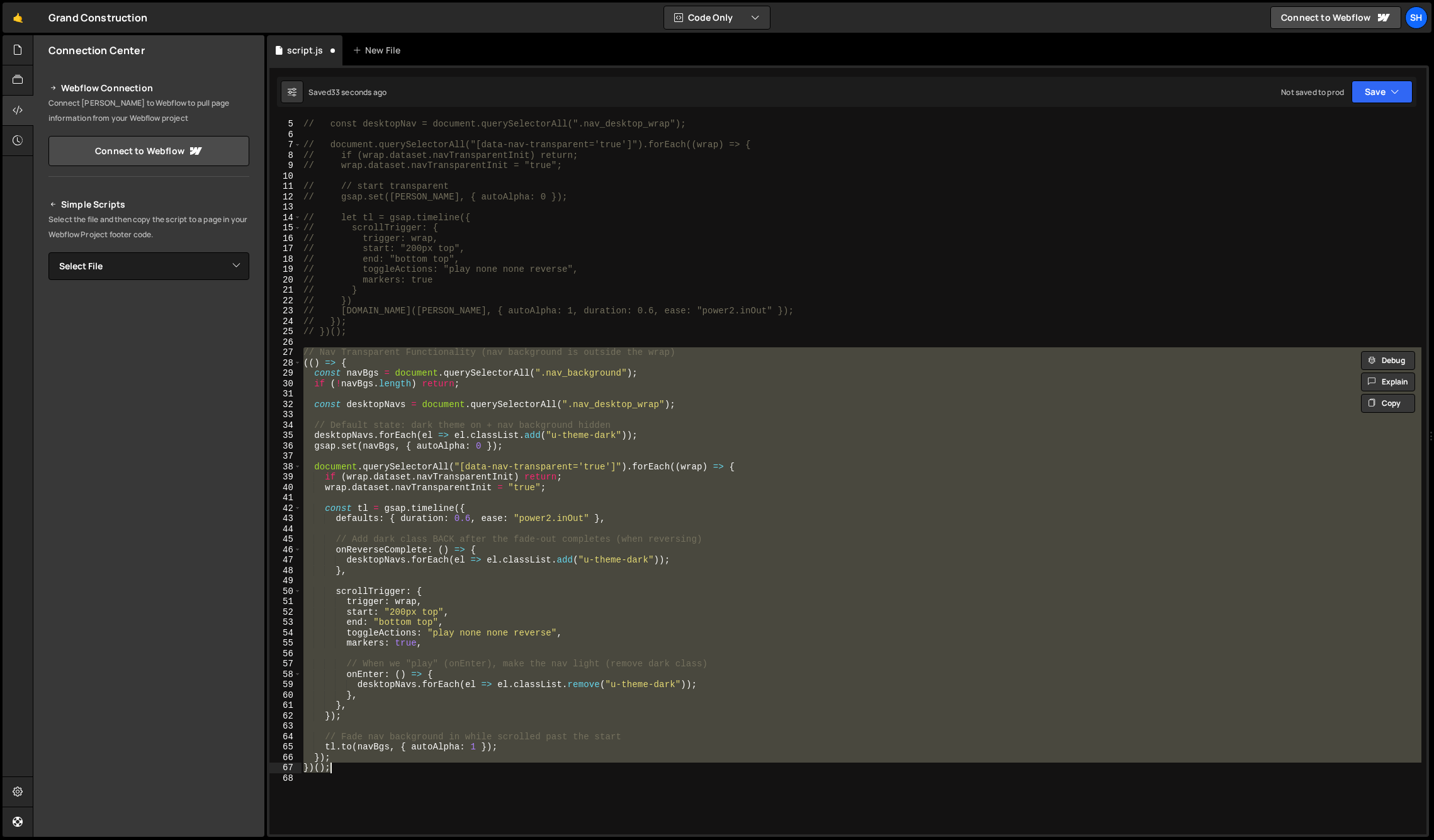
type textarea "})();"
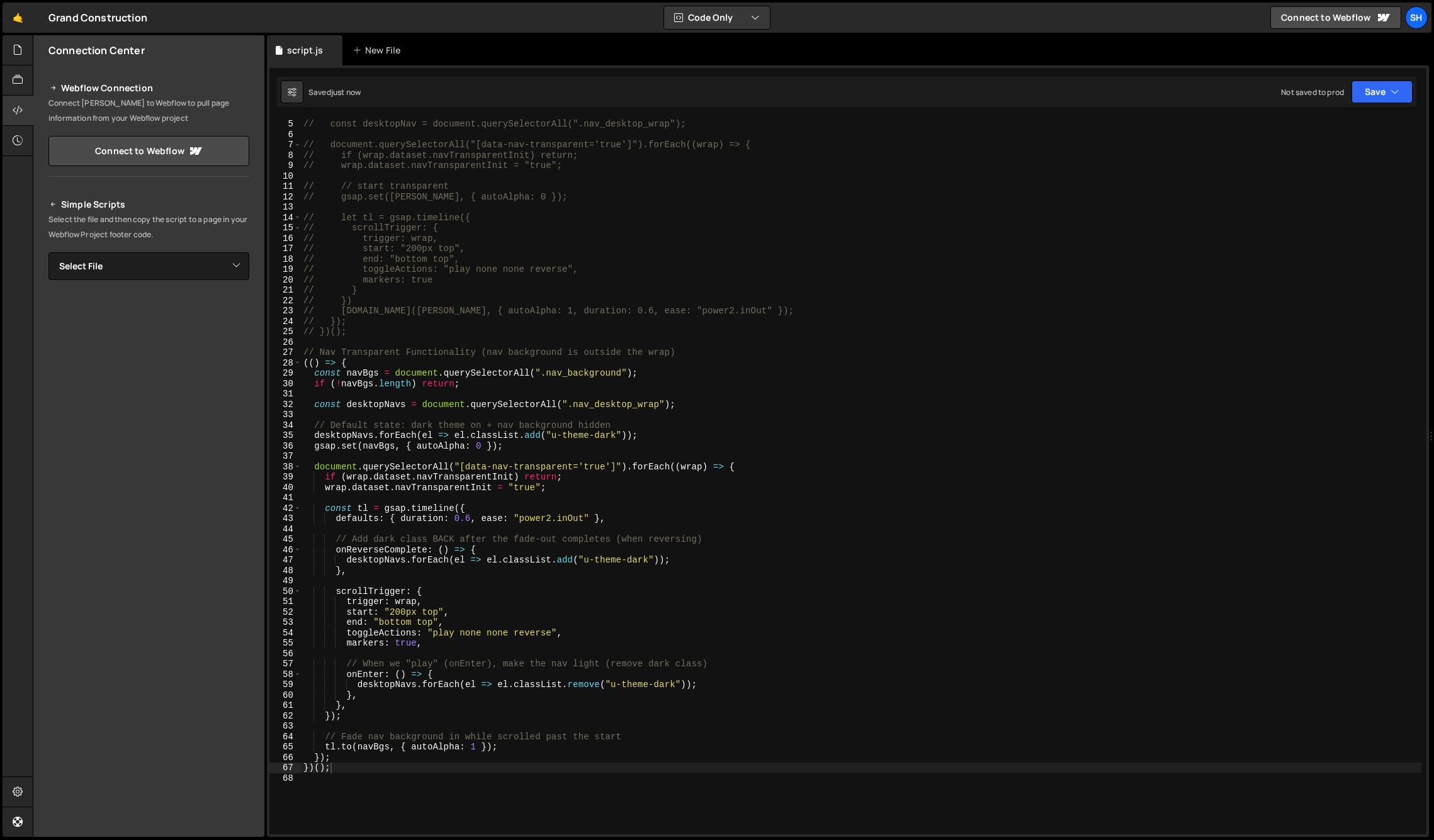
drag, startPoint x: 160, startPoint y: 615, endPoint x: 155, endPoint y: 581, distance: 34.4
click at [160, 615] on div "Connection Center Webflow Connection Connect [PERSON_NAME] to Webflow to pull p…" at bounding box center [149, 436] width 231 height 802
click at [124, 582] on div "Connection Center Webflow Connection Connect [PERSON_NAME] to Webflow to pull p…" at bounding box center [149, 436] width 231 height 802
